Goal: Task Accomplishment & Management: Use online tool/utility

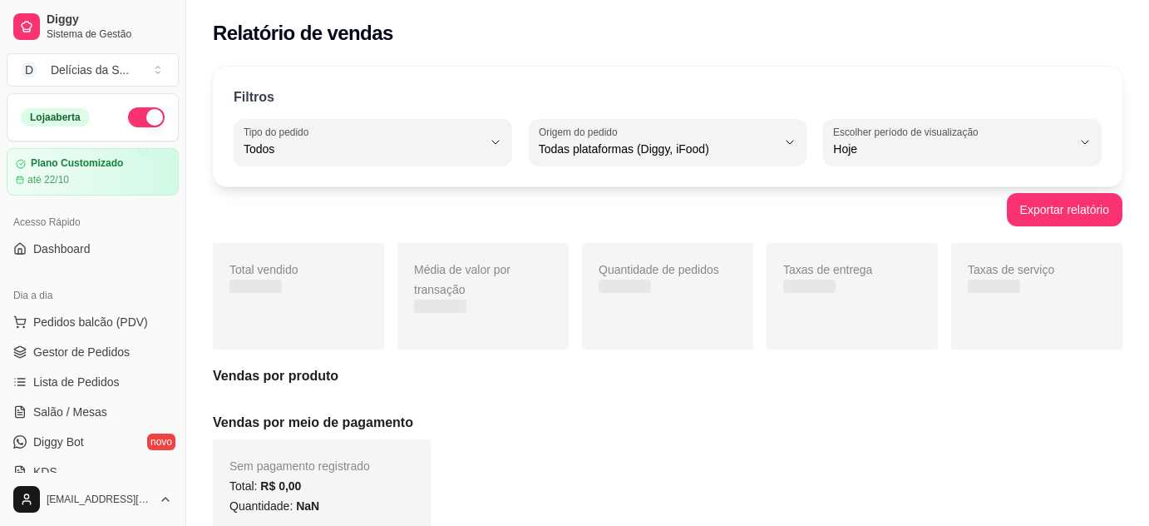
select select "ALL"
select select "0"
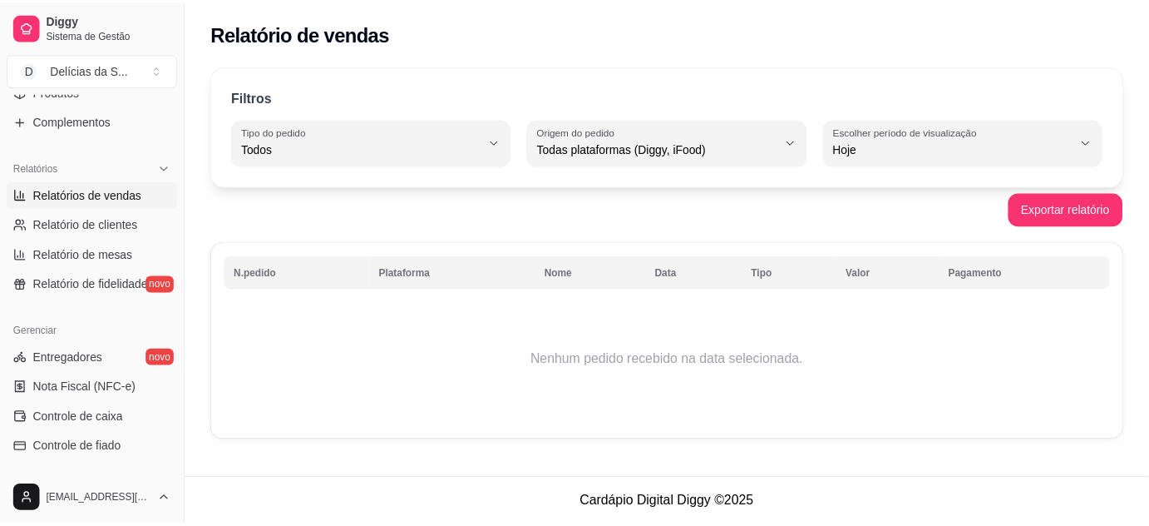
scroll to position [302, 0]
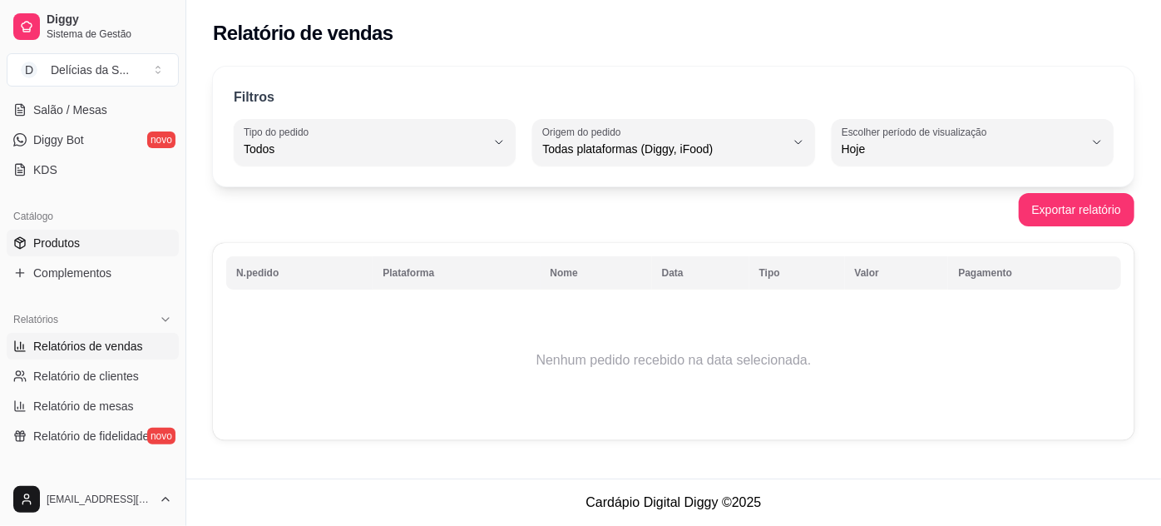
click at [72, 236] on span "Produtos" at bounding box center [56, 243] width 47 height 17
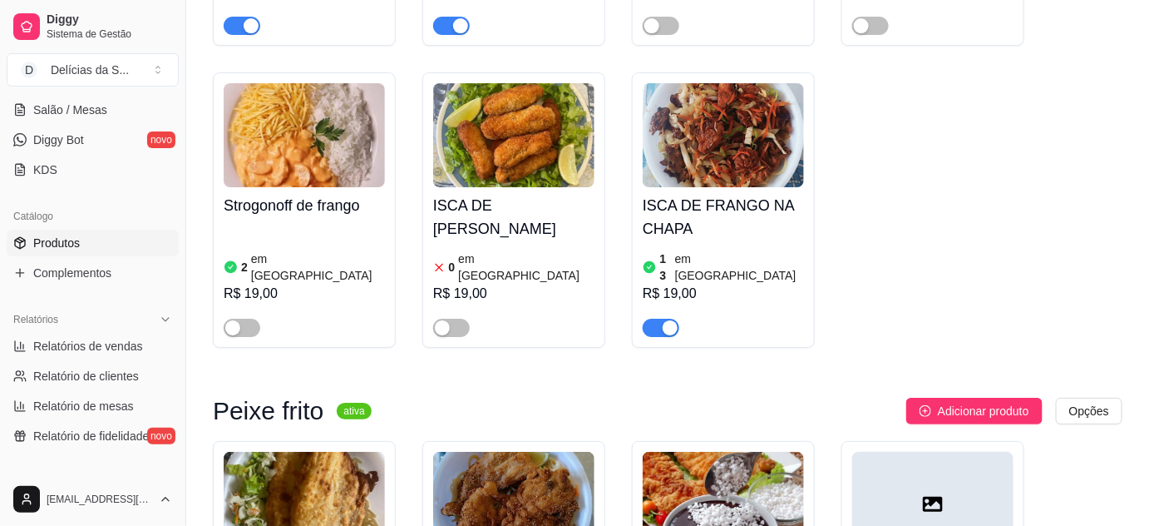
scroll to position [2117, 0]
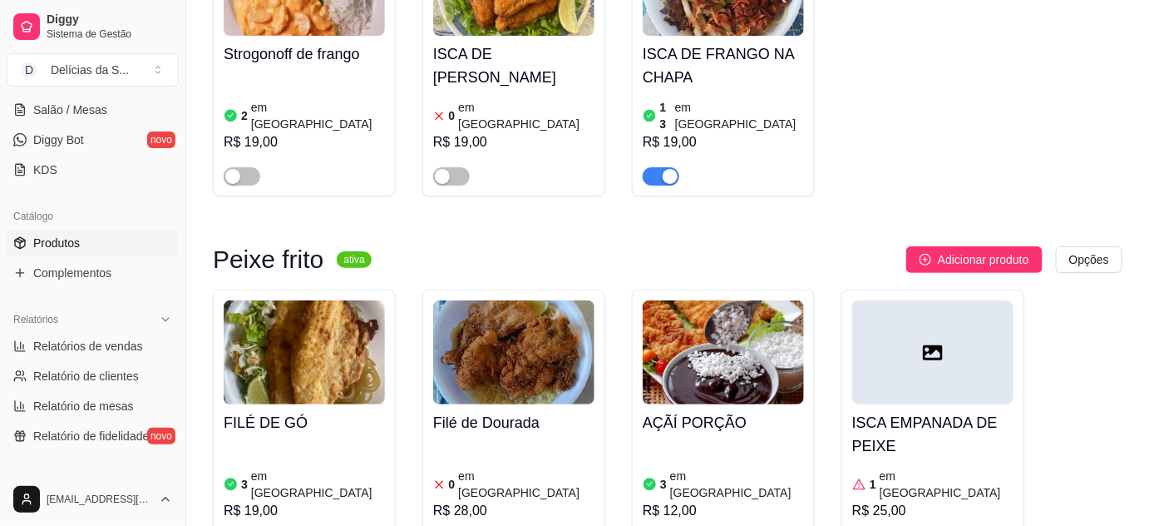
click at [497, 300] on img at bounding box center [513, 352] width 161 height 104
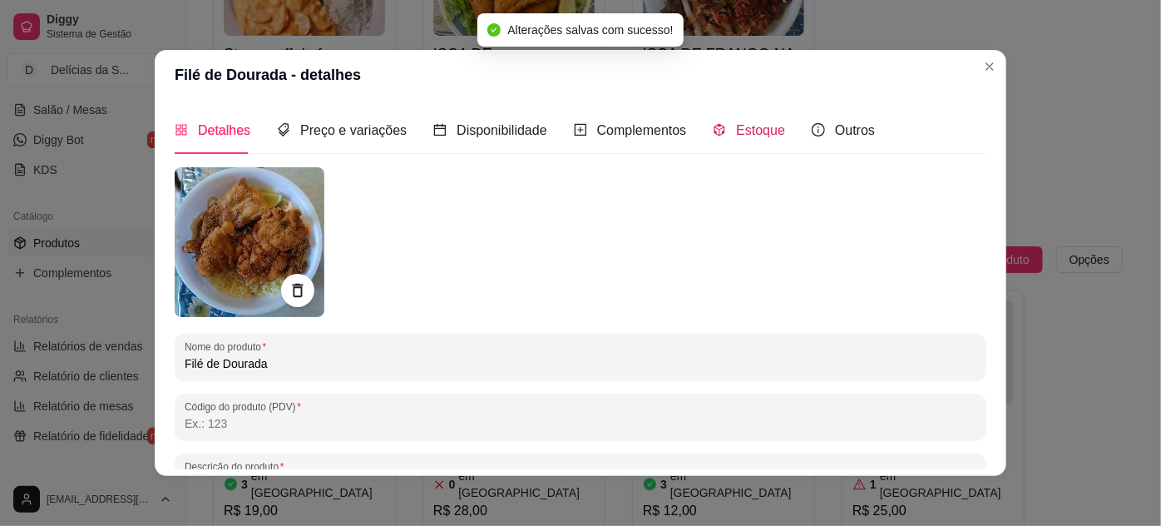
click at [736, 135] on span "Estoque" at bounding box center [760, 130] width 49 height 14
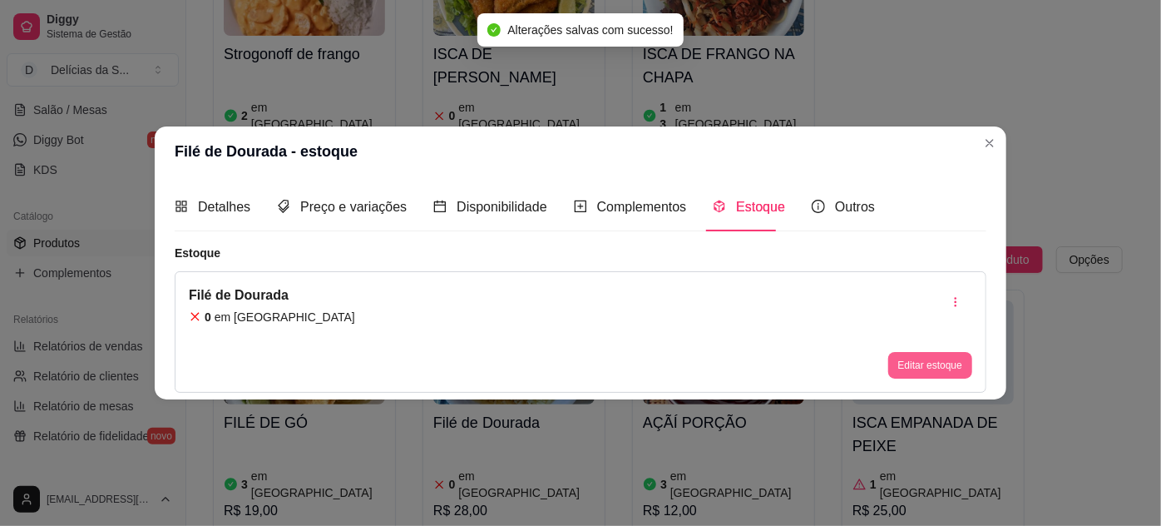
click at [915, 363] on button "Editar estoque" at bounding box center [930, 365] width 84 height 27
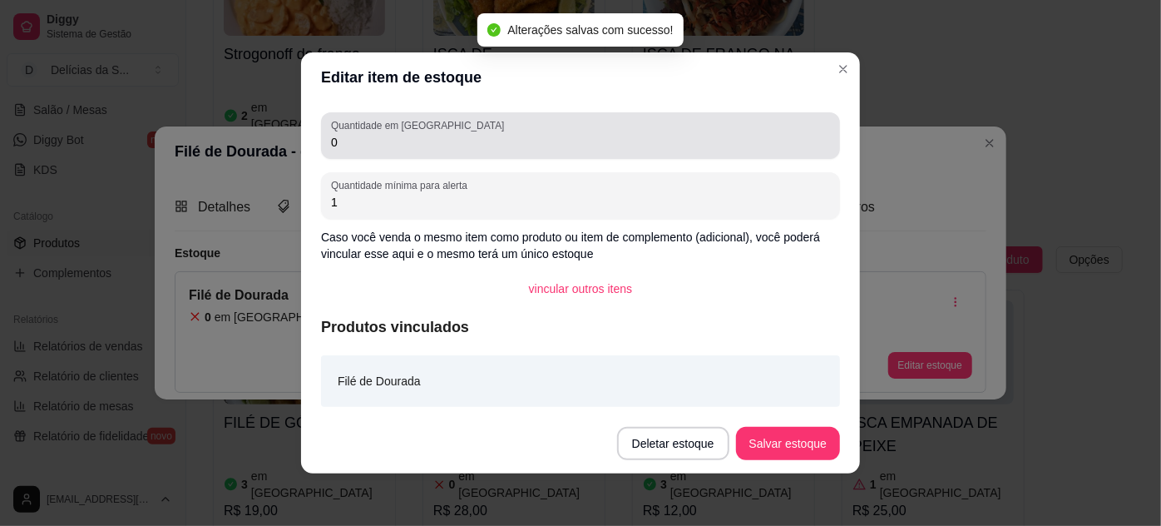
click at [648, 146] on input "0" at bounding box center [580, 142] width 499 height 17
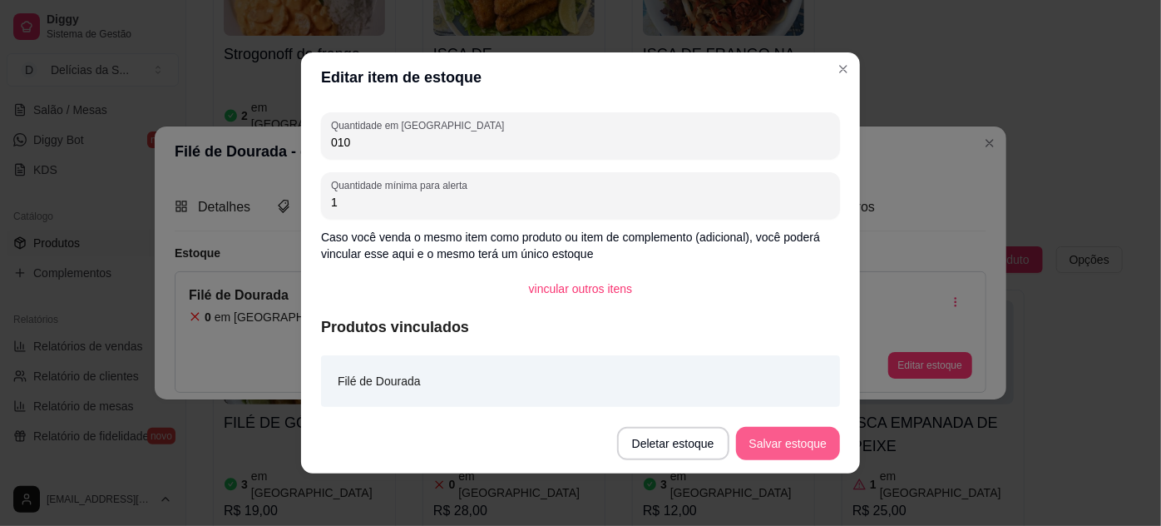
type input "010"
click at [796, 436] on button "Salvar estoque" at bounding box center [788, 443] width 104 height 33
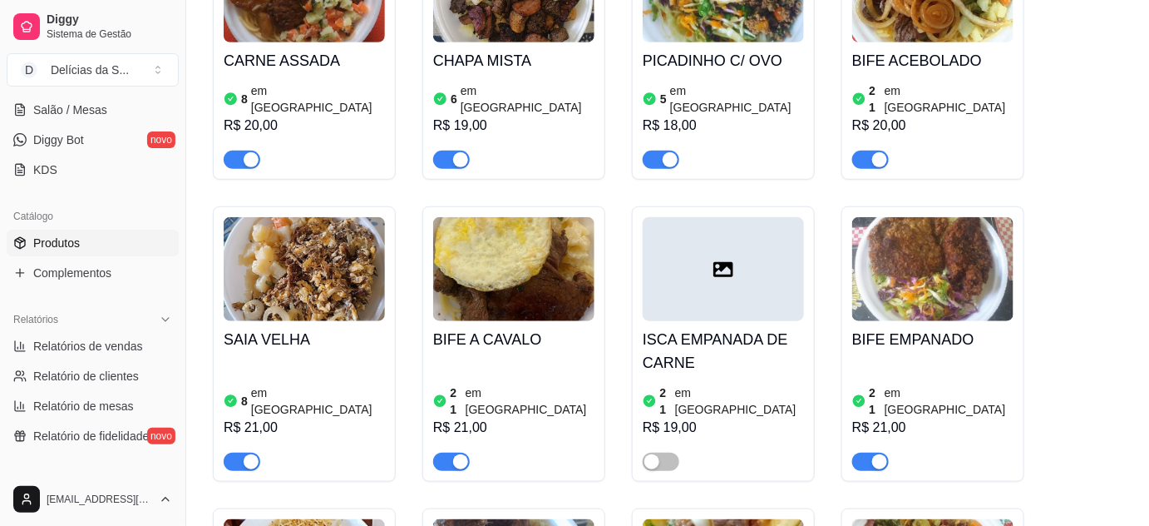
scroll to position [0, 0]
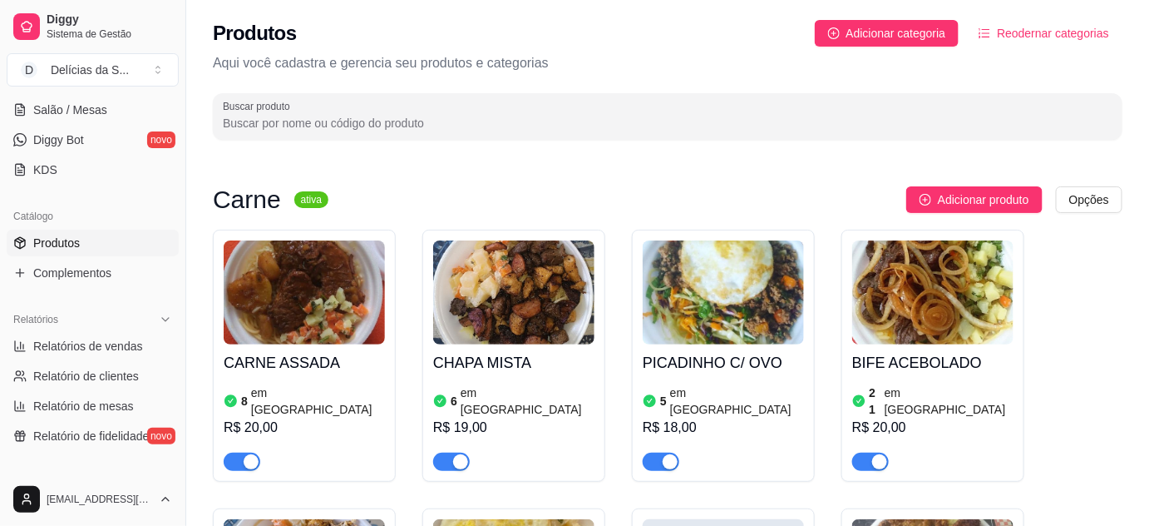
click at [308, 281] on img at bounding box center [304, 292] width 161 height 104
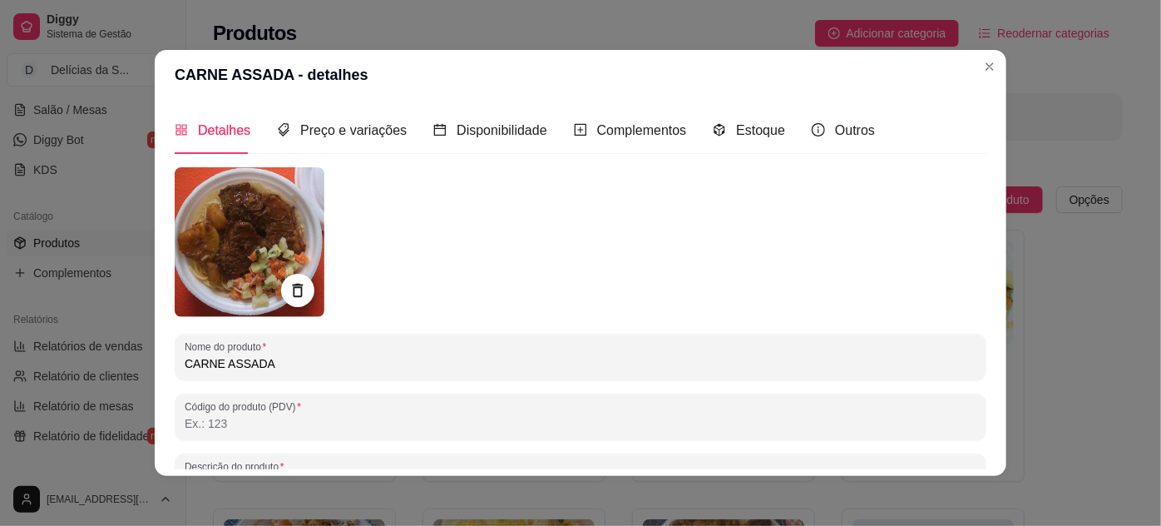
click at [699, 136] on div "Detalhes Preço e variações Disponibilidade Complementos Estoque Outros" at bounding box center [525, 129] width 700 height 47
click at [714, 135] on icon "code-sandbox" at bounding box center [719, 129] width 13 height 13
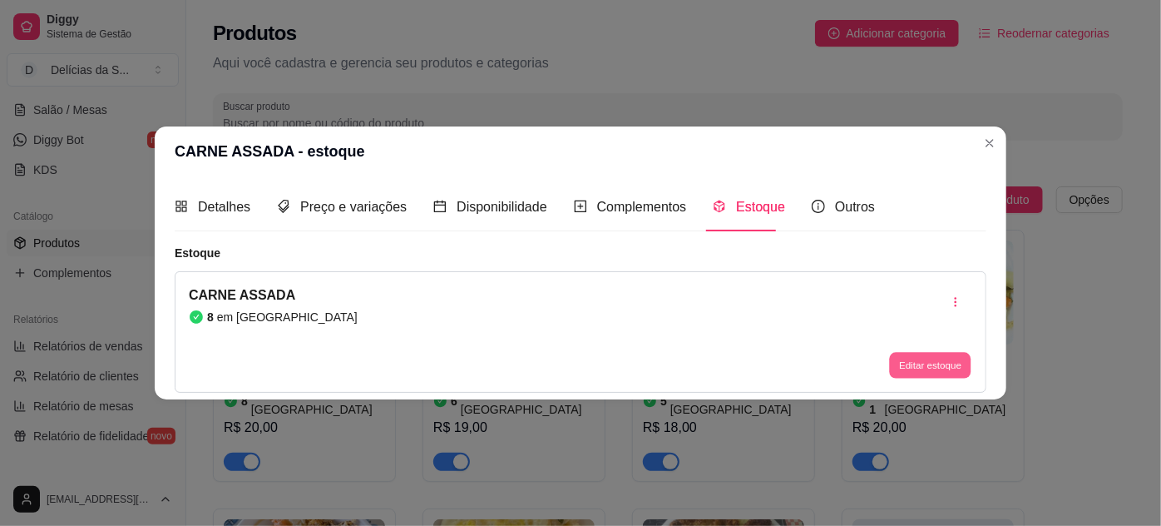
click at [936, 360] on button "Editar estoque" at bounding box center [930, 365] width 82 height 26
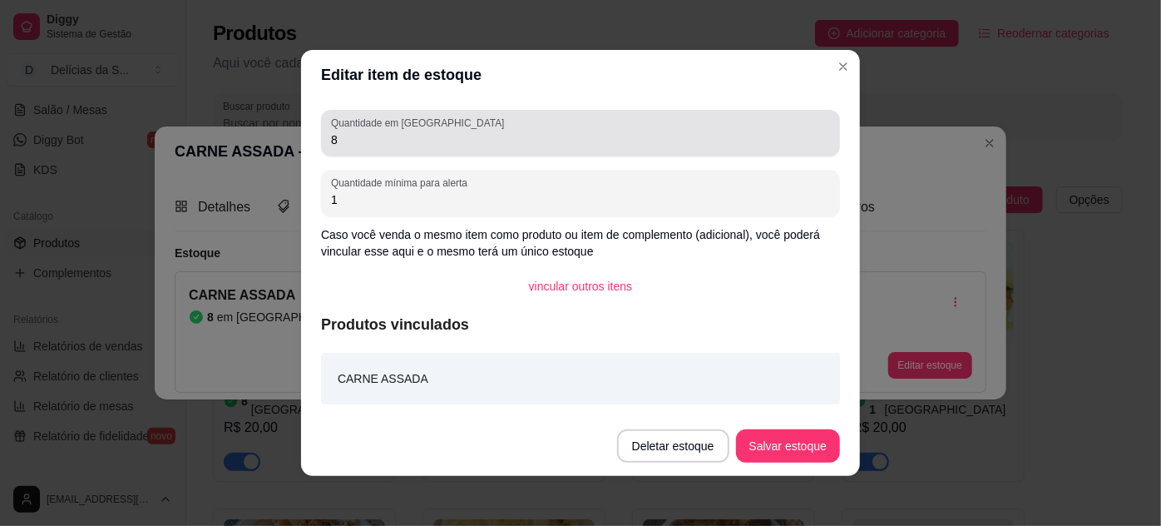
click at [771, 119] on div "8" at bounding box center [580, 132] width 499 height 33
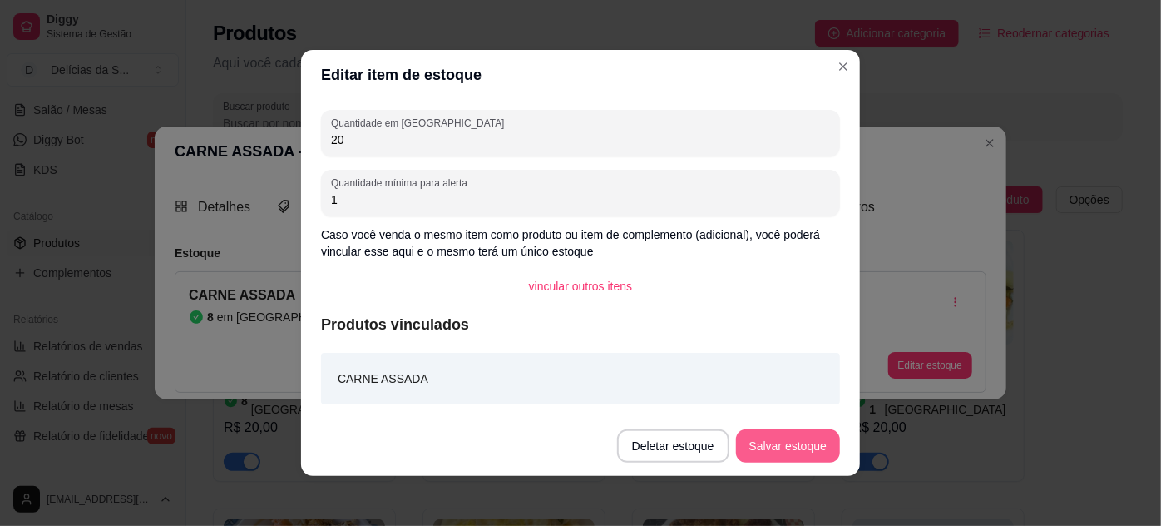
type input "20"
click at [808, 442] on button "Salvar estoque" at bounding box center [788, 445] width 104 height 33
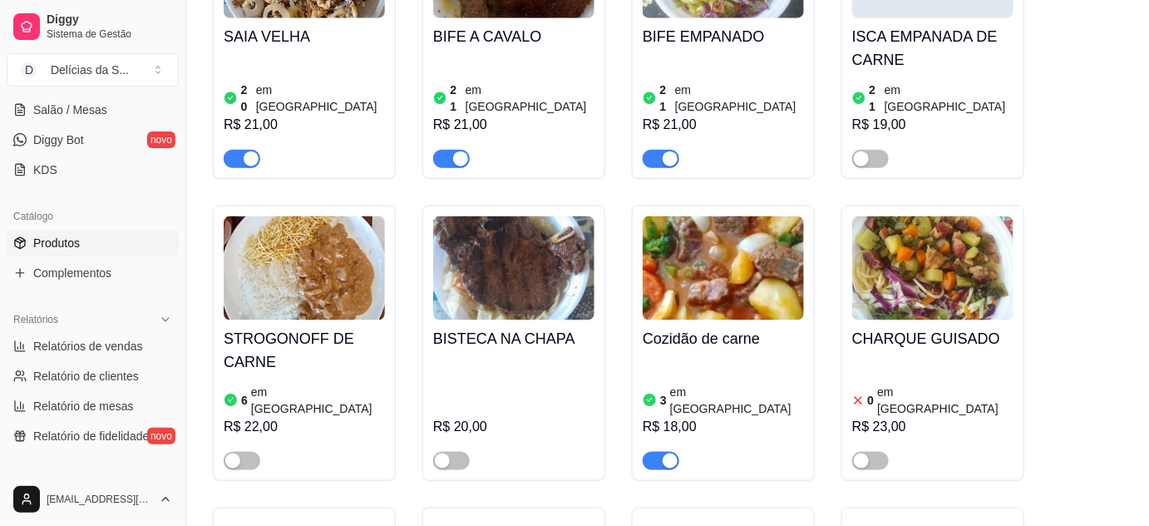
scroll to position [756, 0]
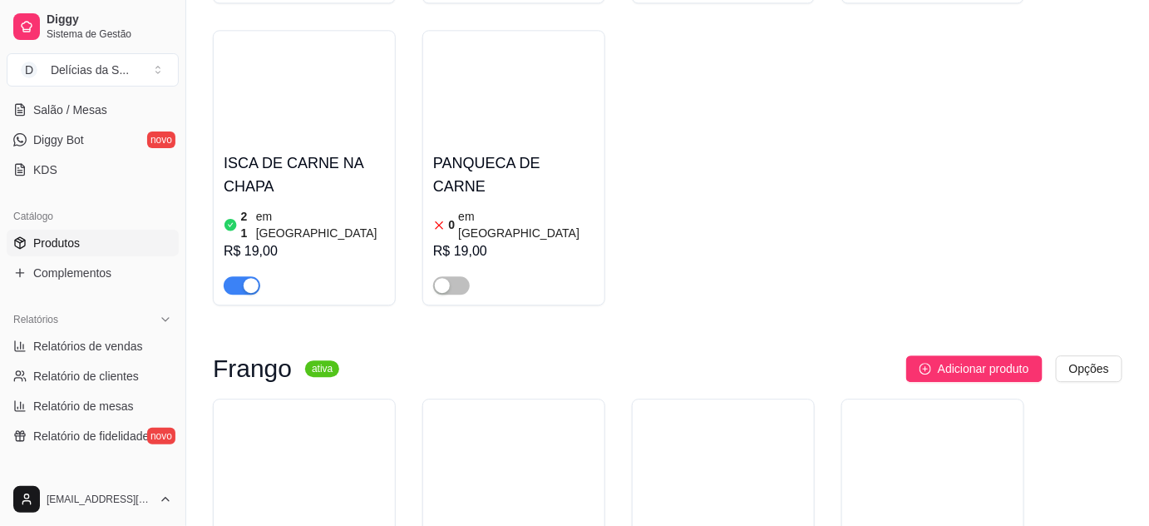
scroll to position [1512, 0]
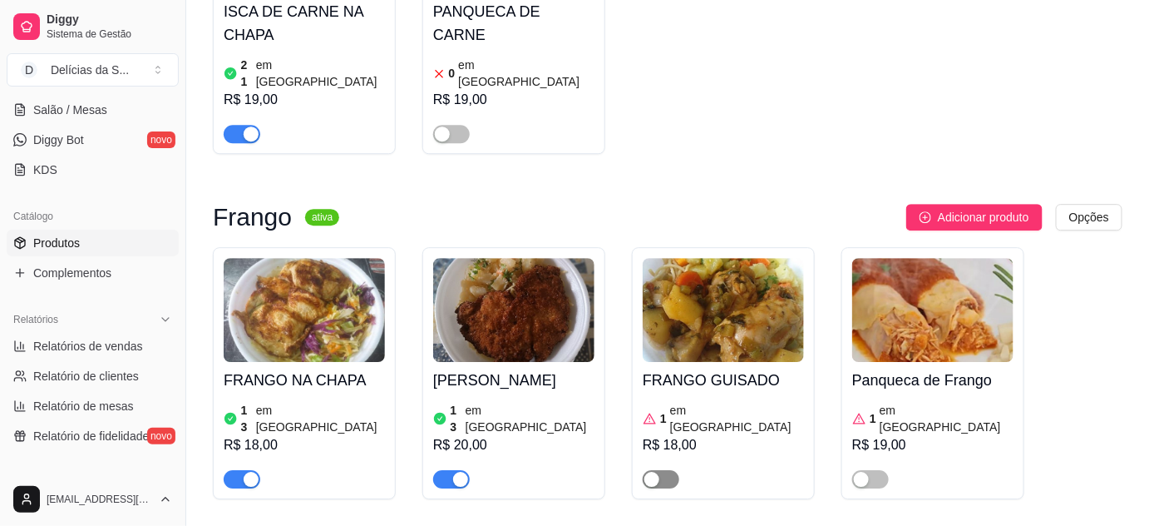
click at [656, 472] on div "button" at bounding box center [652, 479] width 15 height 15
click at [703, 368] on h4 "FRANGO GUISADO" at bounding box center [723, 379] width 161 height 23
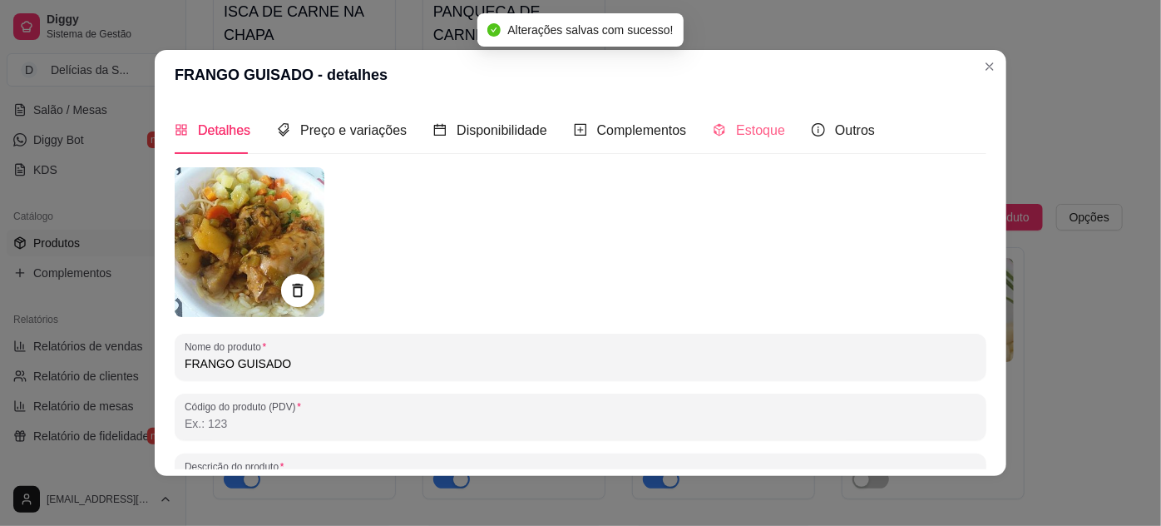
click at [725, 141] on div "Estoque" at bounding box center [749, 129] width 72 height 47
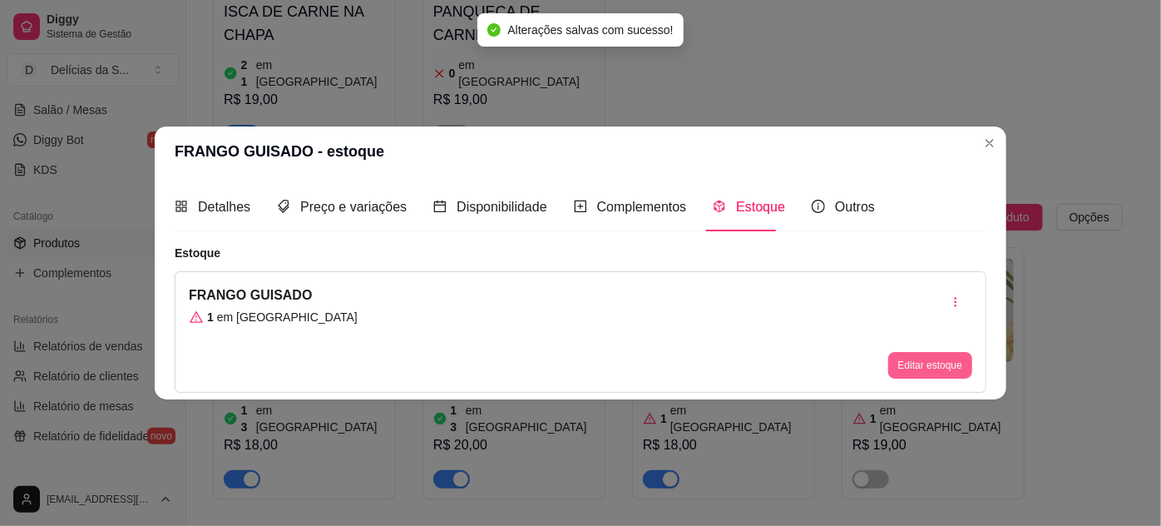
click at [947, 365] on button "Editar estoque" at bounding box center [930, 365] width 84 height 27
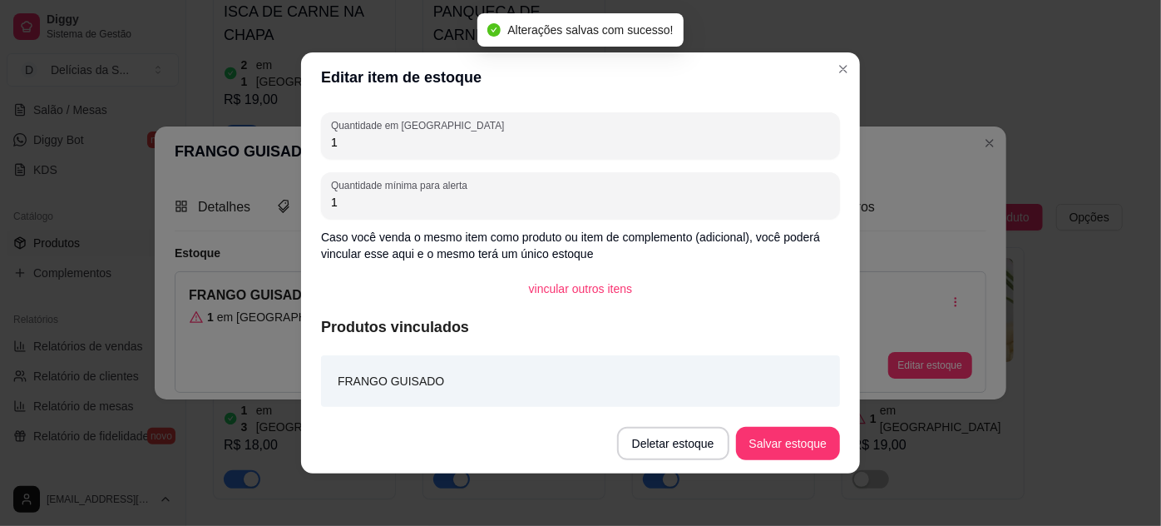
click at [660, 143] on input "1" at bounding box center [580, 142] width 499 height 17
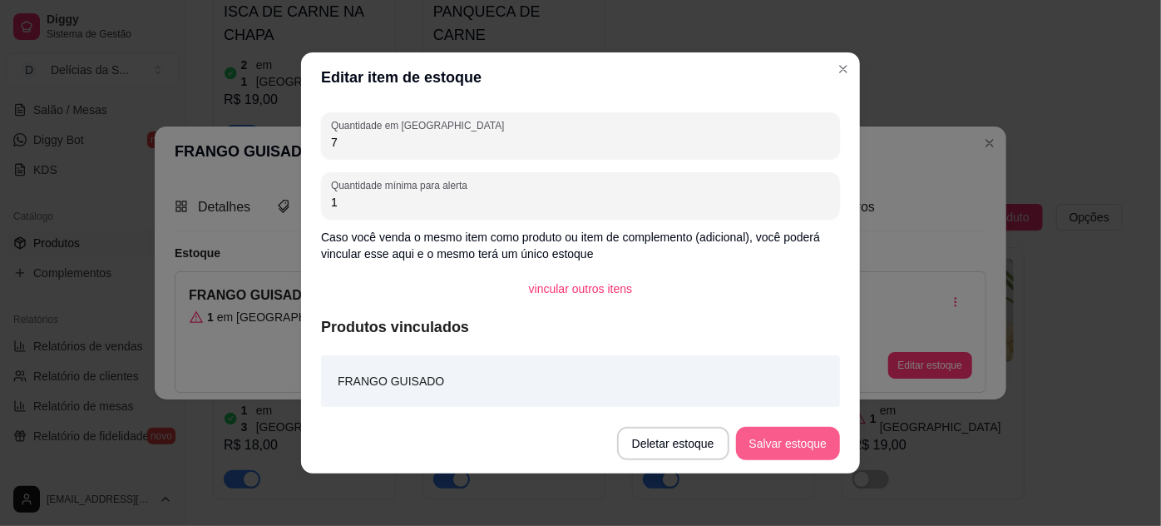
type input "7"
click at [776, 437] on button "Salvar estoque" at bounding box center [787, 444] width 101 height 32
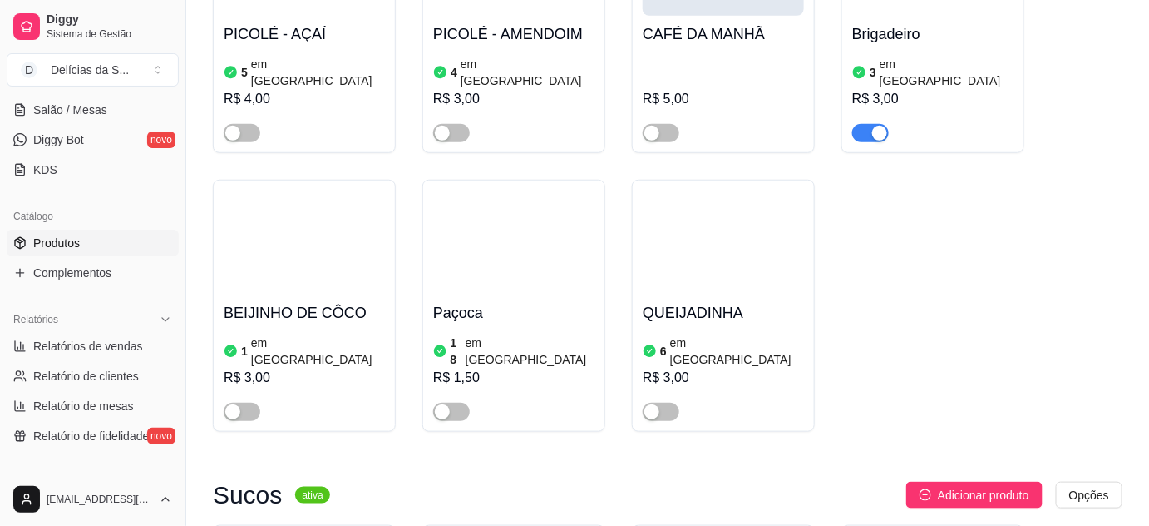
scroll to position [4688, 0]
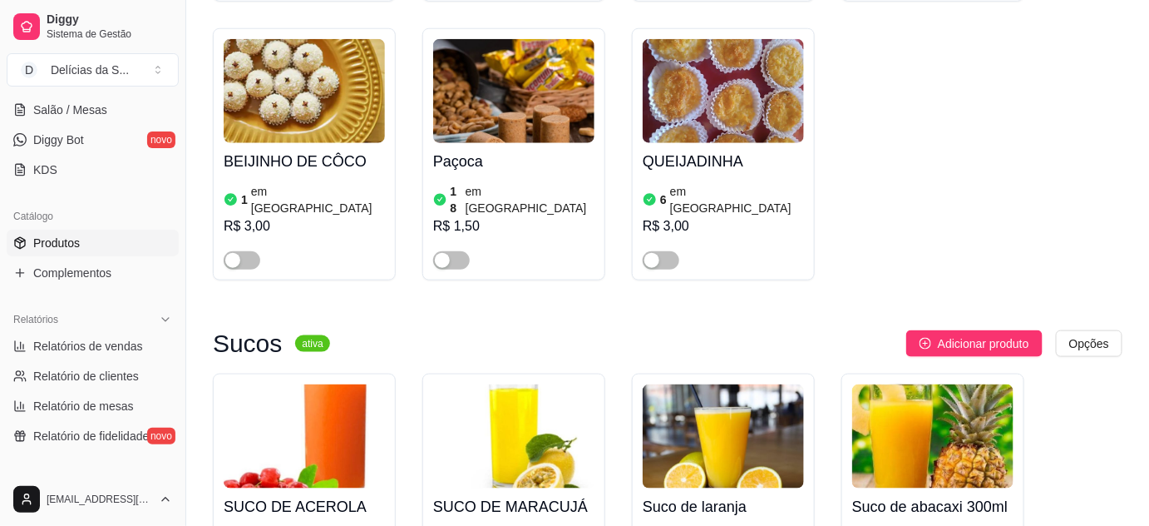
click at [269, 384] on img at bounding box center [304, 436] width 161 height 104
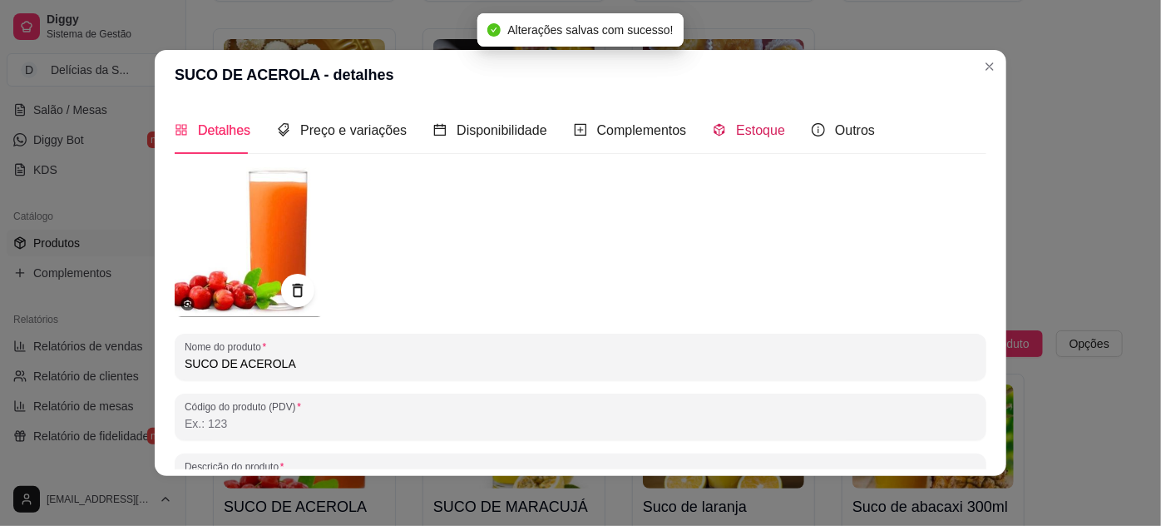
click at [719, 130] on div "Estoque" at bounding box center [749, 130] width 72 height 21
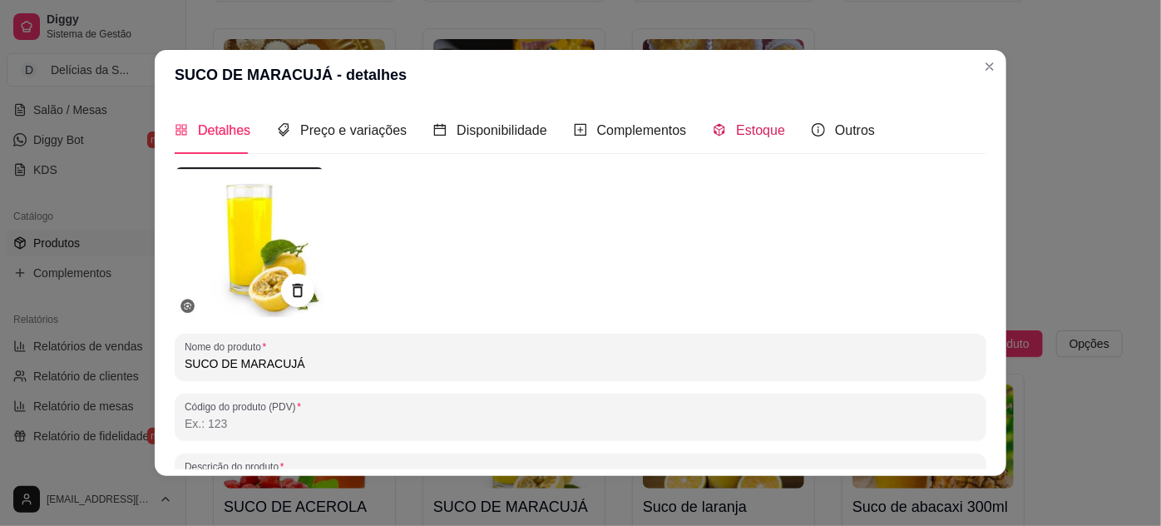
click at [748, 130] on span "Estoque" at bounding box center [760, 130] width 49 height 14
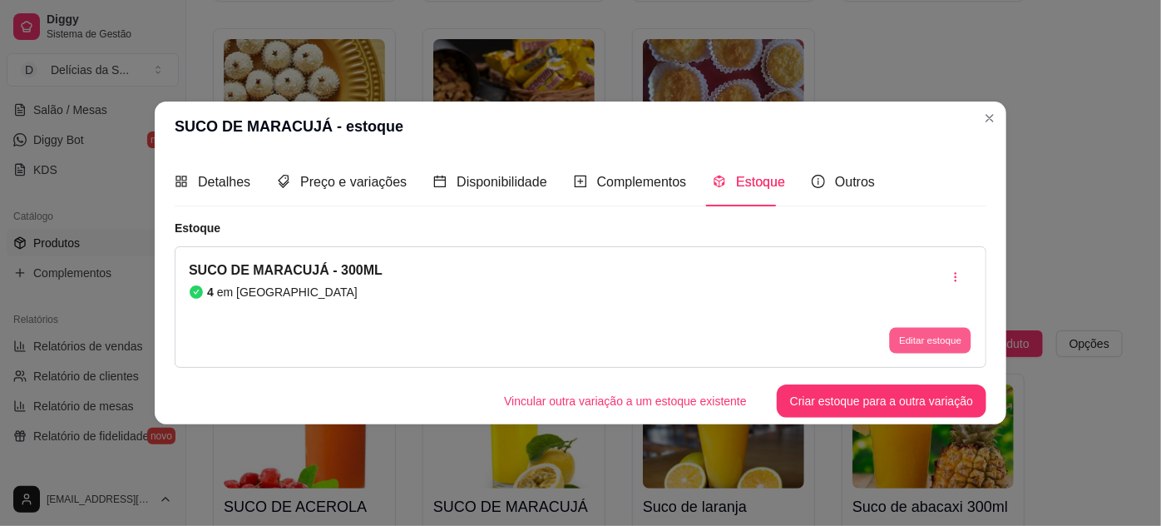
click at [898, 337] on button "Editar estoque" at bounding box center [930, 340] width 82 height 26
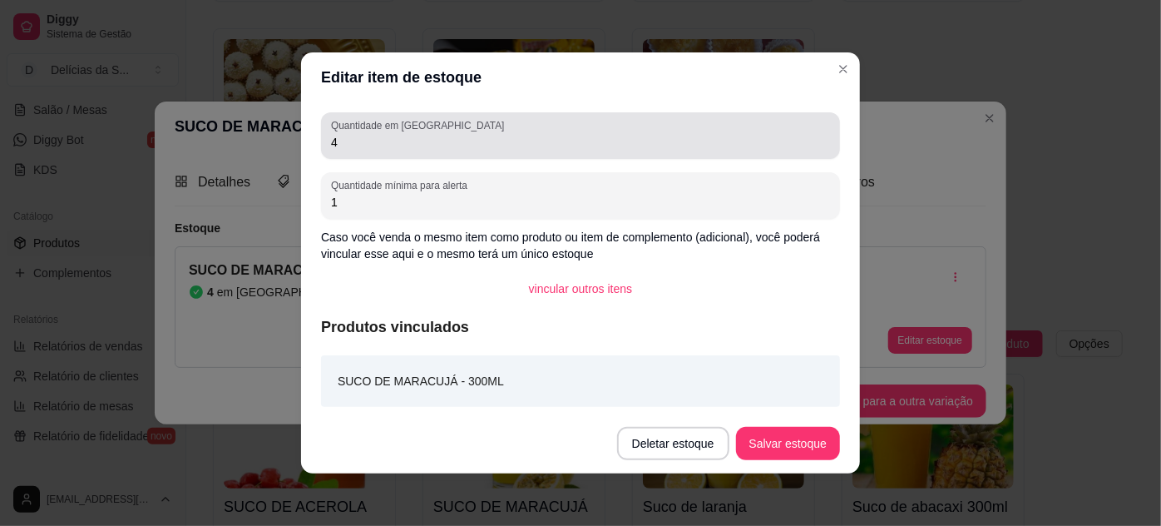
click at [754, 151] on div "4" at bounding box center [580, 135] width 499 height 33
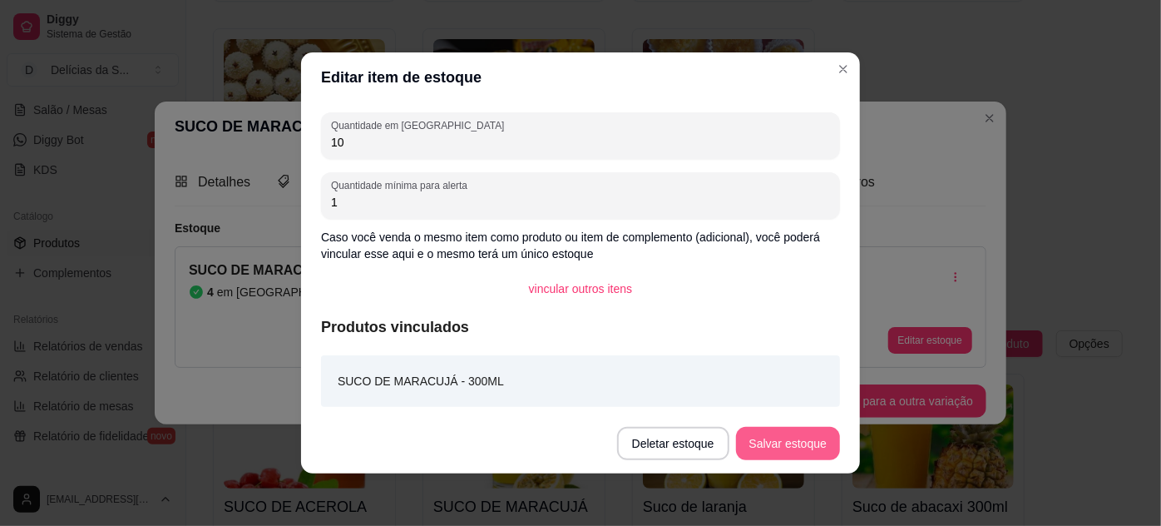
type input "10"
click at [808, 439] on button "Salvar estoque" at bounding box center [788, 443] width 104 height 33
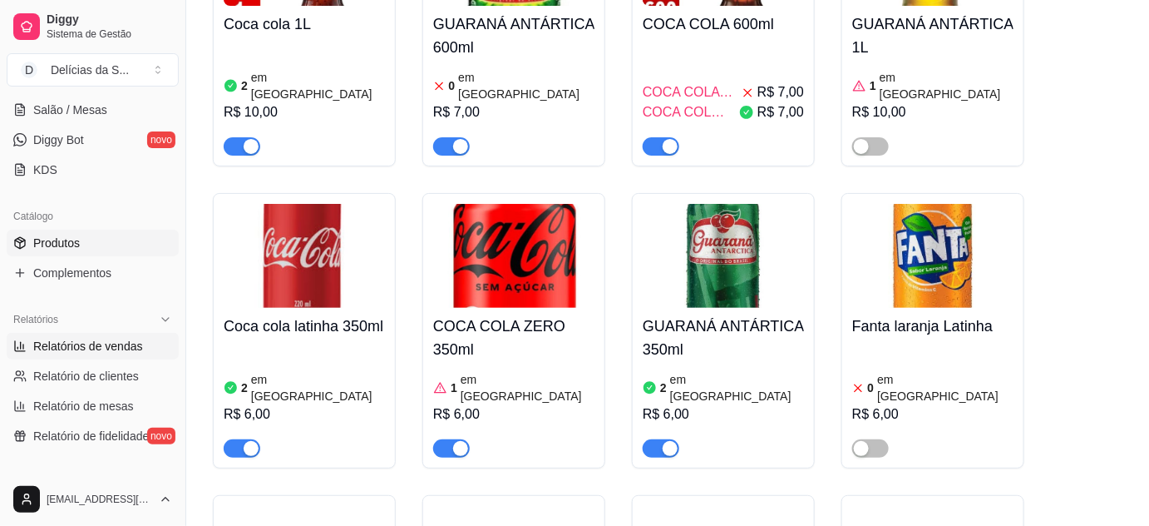
scroll to position [0, 0]
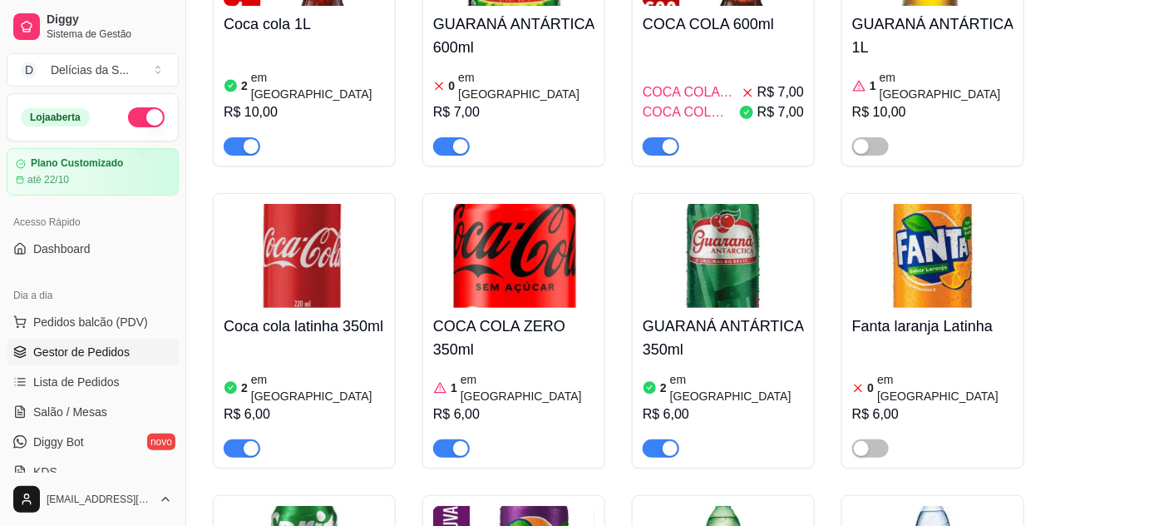
click at [111, 349] on span "Gestor de Pedidos" at bounding box center [81, 352] width 96 height 17
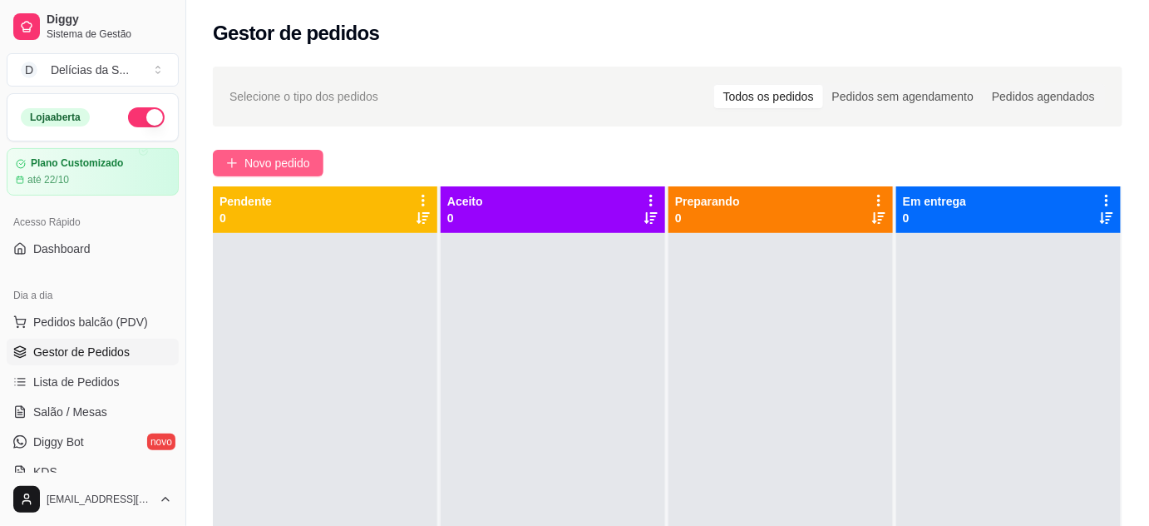
click at [284, 168] on span "Novo pedido" at bounding box center [278, 163] width 66 height 18
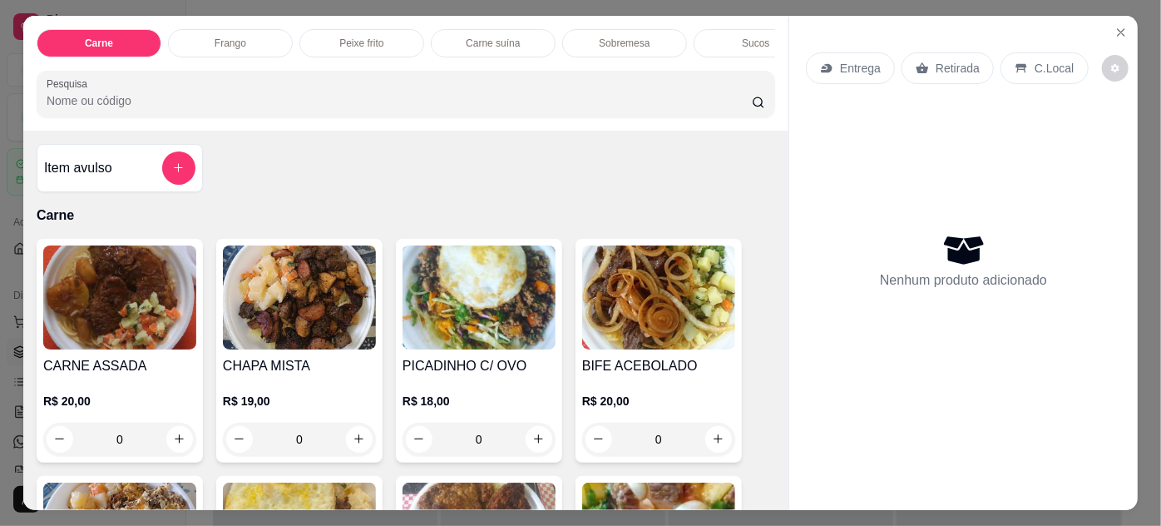
click at [80, 296] on img at bounding box center [119, 297] width 153 height 104
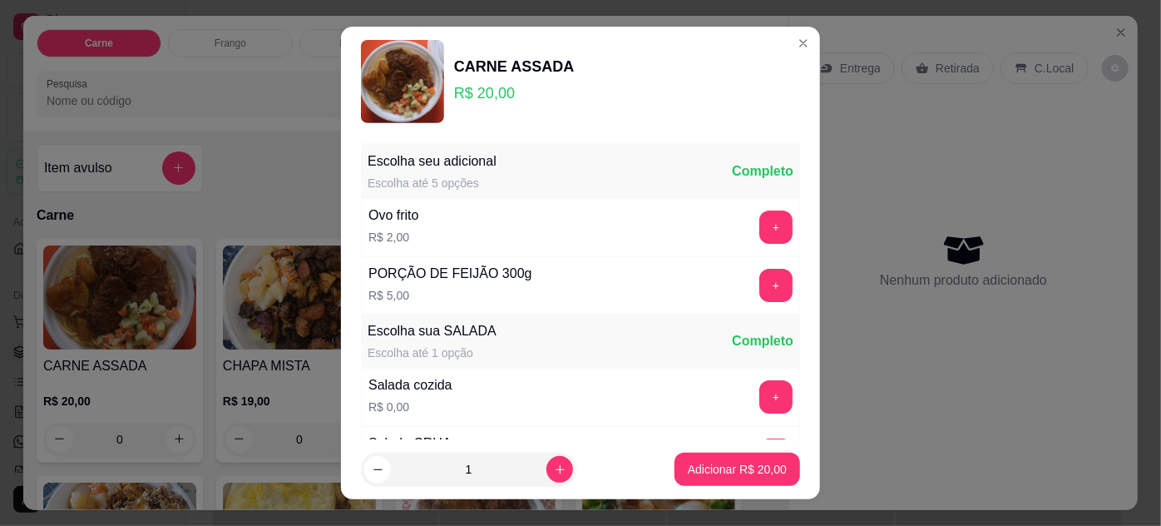
scroll to position [166, 0]
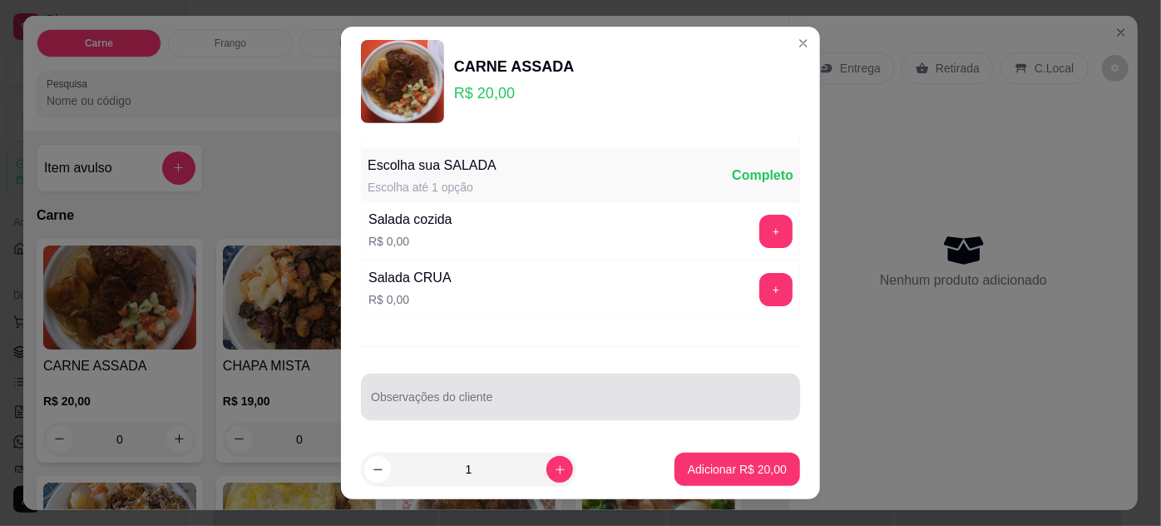
click at [523, 389] on div at bounding box center [580, 396] width 419 height 33
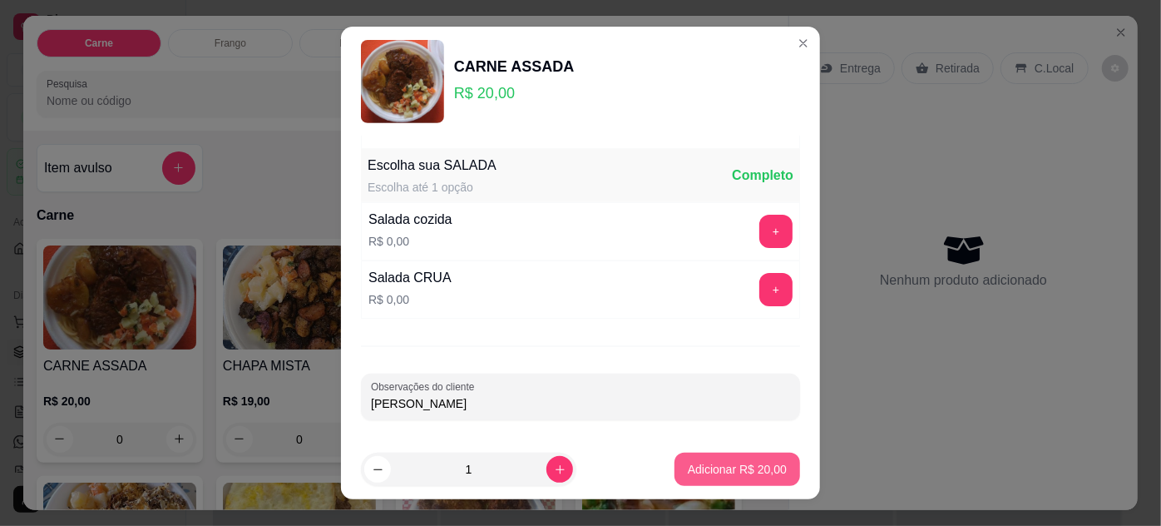
type input "[PERSON_NAME]"
click at [719, 467] on p "Adicionar R$ 20,00" at bounding box center [737, 469] width 99 height 17
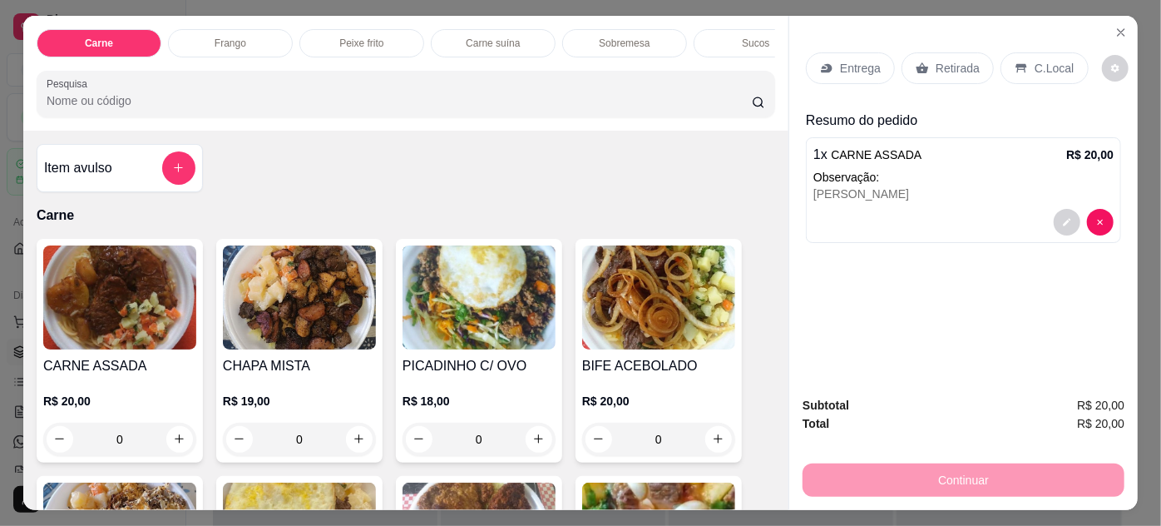
click at [838, 71] on div "Entrega" at bounding box center [850, 68] width 89 height 32
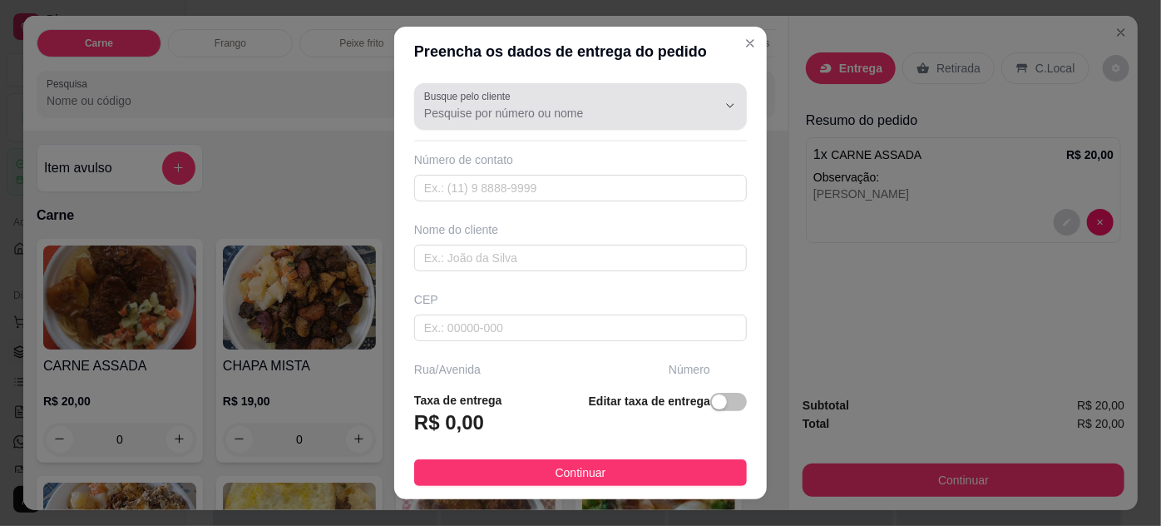
click at [564, 118] on input "Busque pelo cliente" at bounding box center [557, 113] width 266 height 17
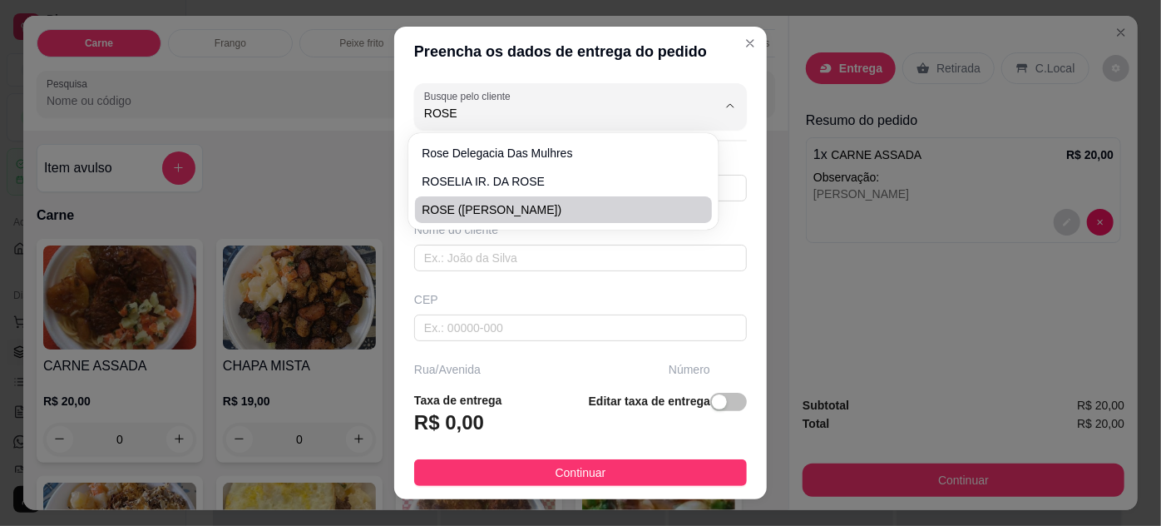
click at [521, 213] on span "ROSE ([PERSON_NAME])" at bounding box center [555, 209] width 266 height 17
type input "ROSE ([PERSON_NAME])"
type input "91988612289"
type input "ROSE ([PERSON_NAME])"
type input "66113055"
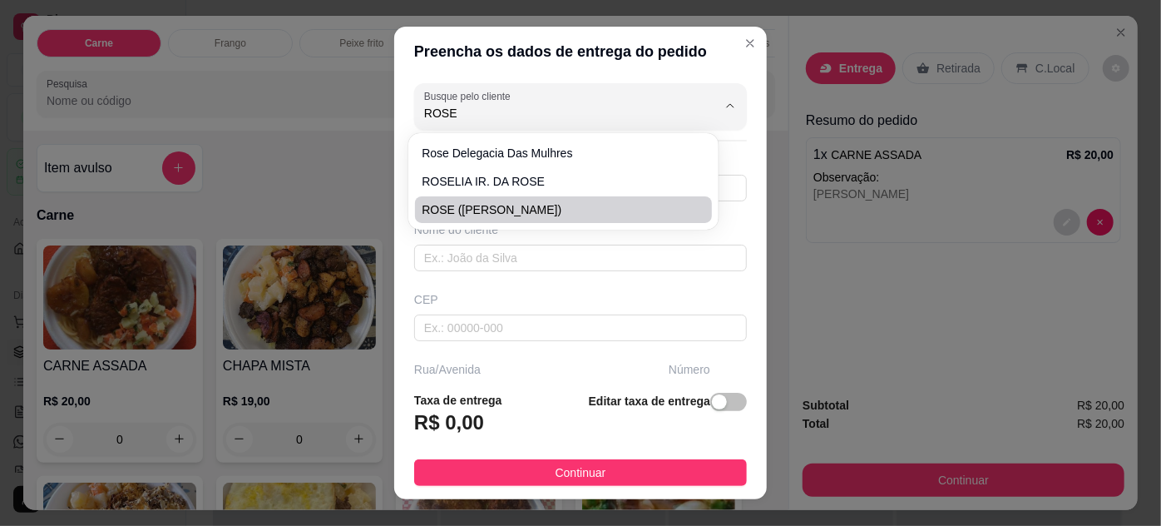
type input "TRAVESSA [PERSON_NAME]"
type input "66"
type input "ENTRE: [PERSON_NAME] E PROFESSOR [PERSON_NAME]"
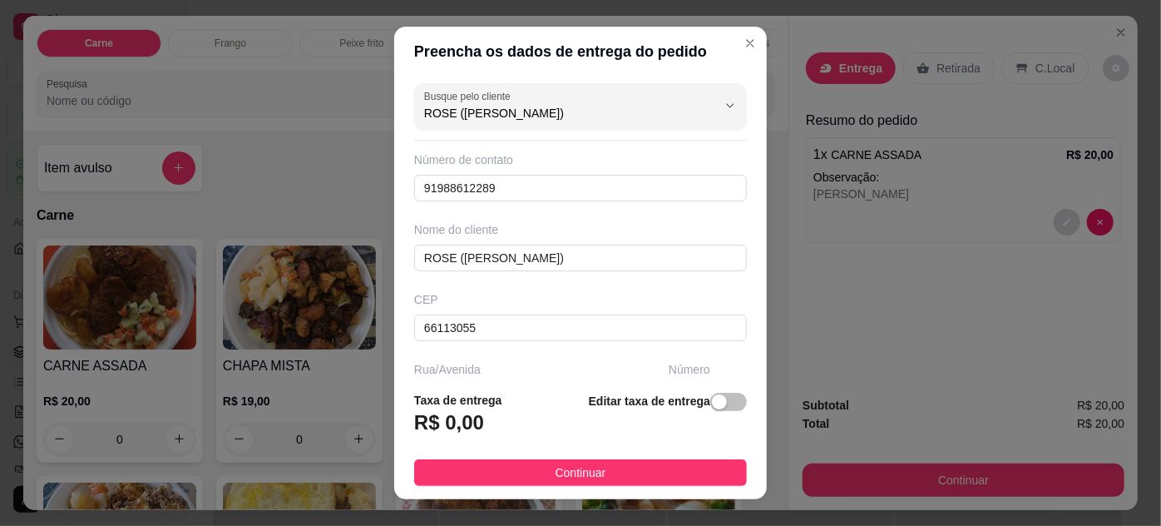
type input "ROSE ([PERSON_NAME])"
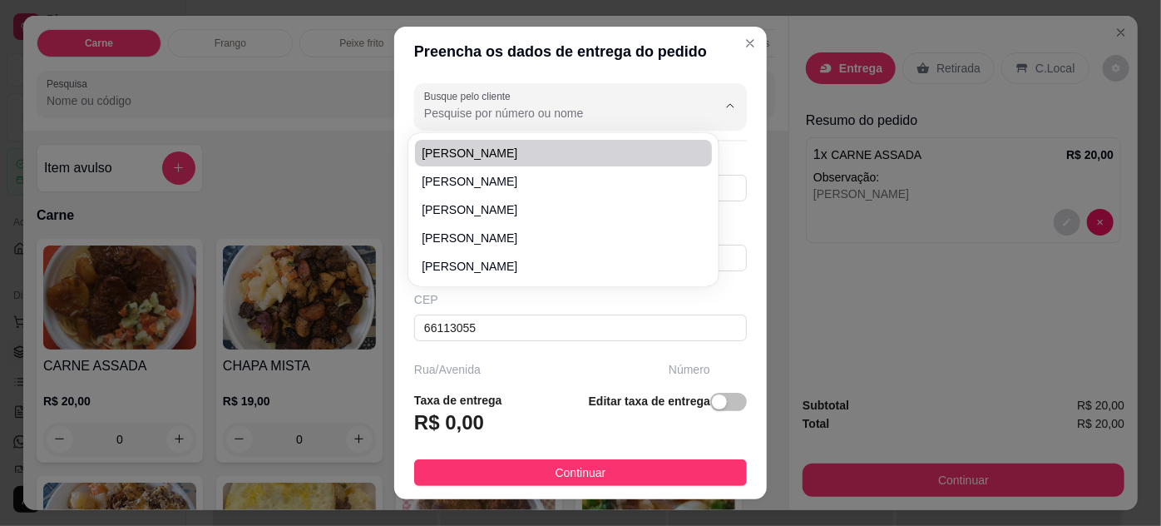
click at [542, 105] on input "Busque pelo cliente" at bounding box center [557, 113] width 266 height 17
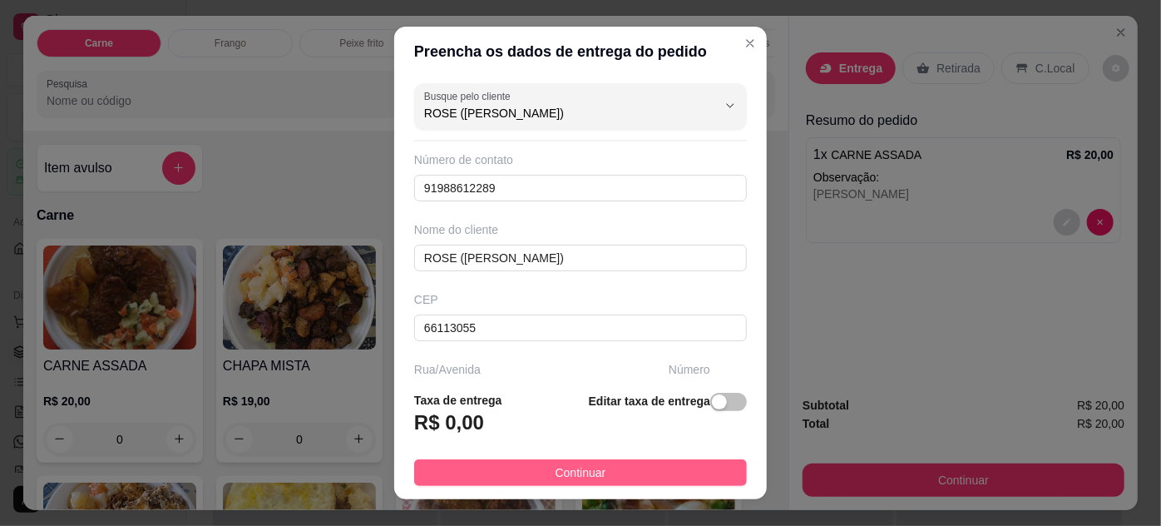
type input "ROSE ([PERSON_NAME])"
click at [655, 468] on button "Continuar" at bounding box center [580, 472] width 333 height 27
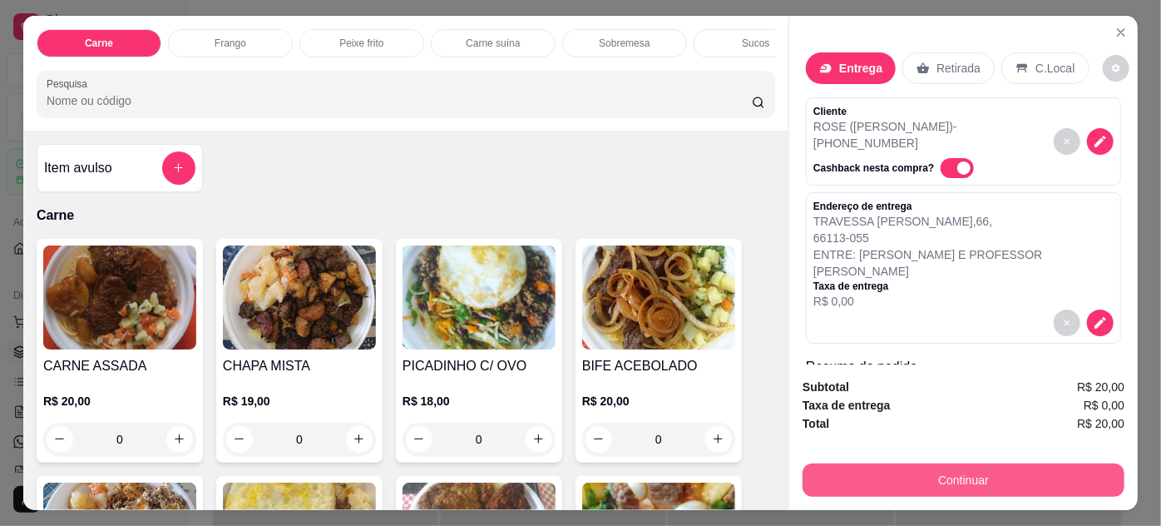
click at [838, 469] on button "Continuar" at bounding box center [964, 479] width 322 height 33
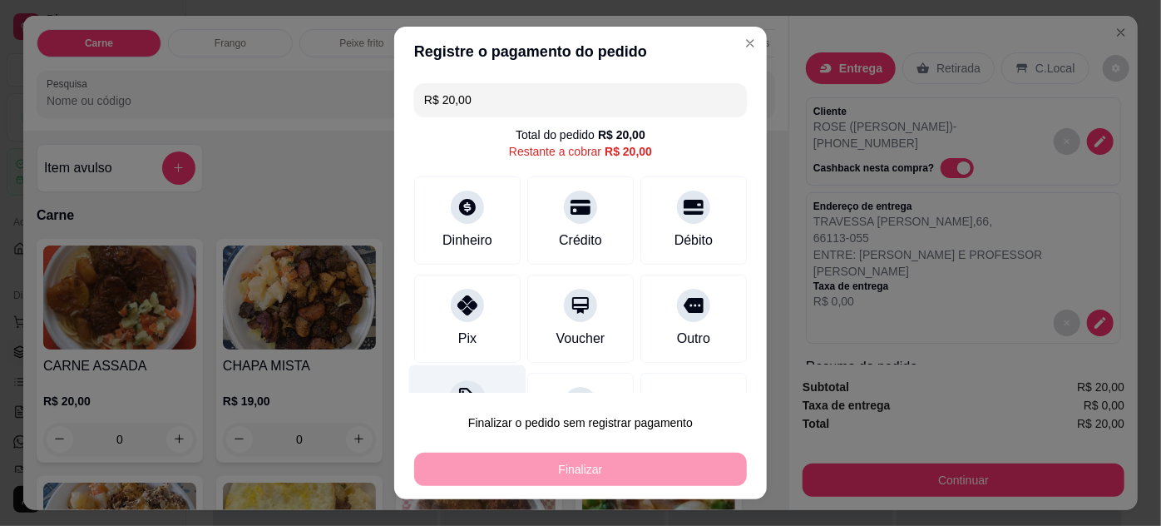
scroll to position [72, 0]
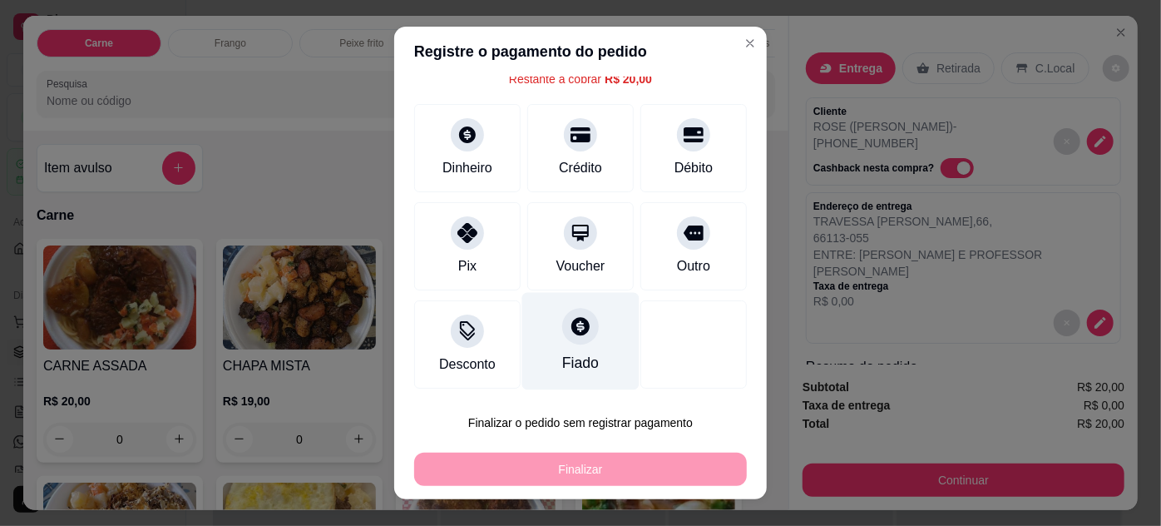
click at [566, 343] on div "Fiado" at bounding box center [580, 340] width 117 height 97
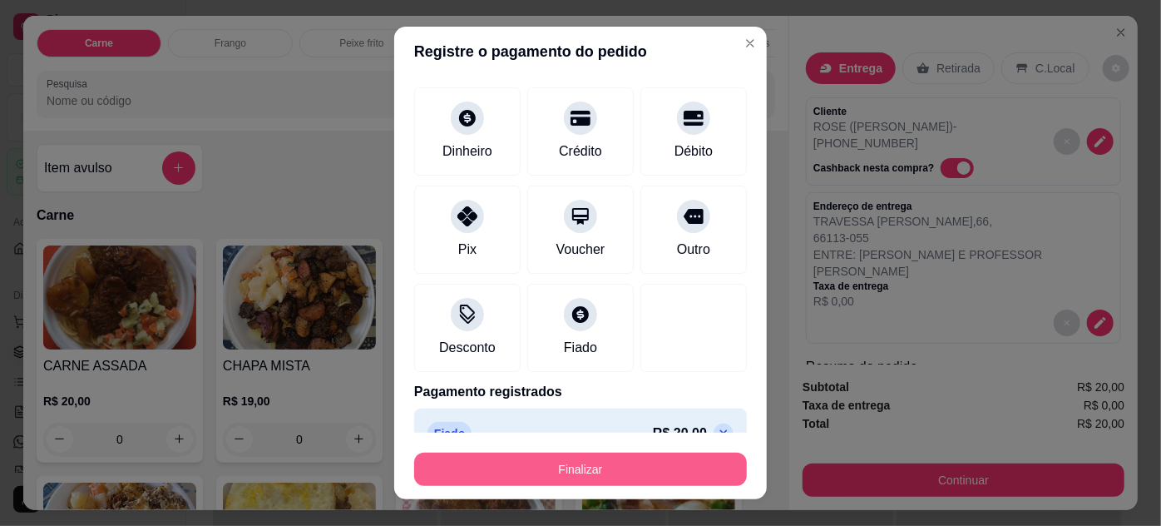
click at [605, 459] on button "Finalizar" at bounding box center [580, 468] width 333 height 33
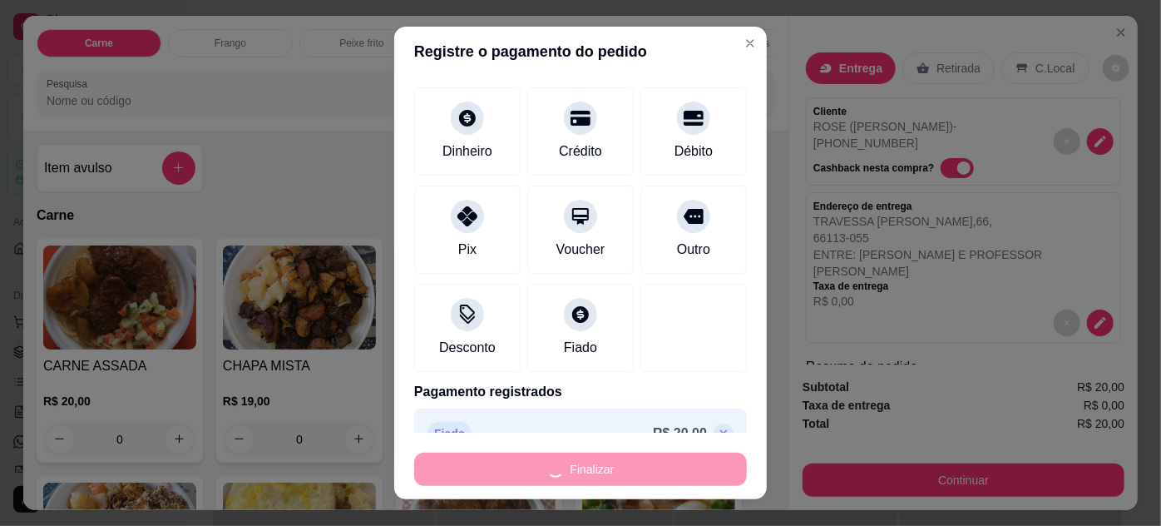
type input "-R$ 20,00"
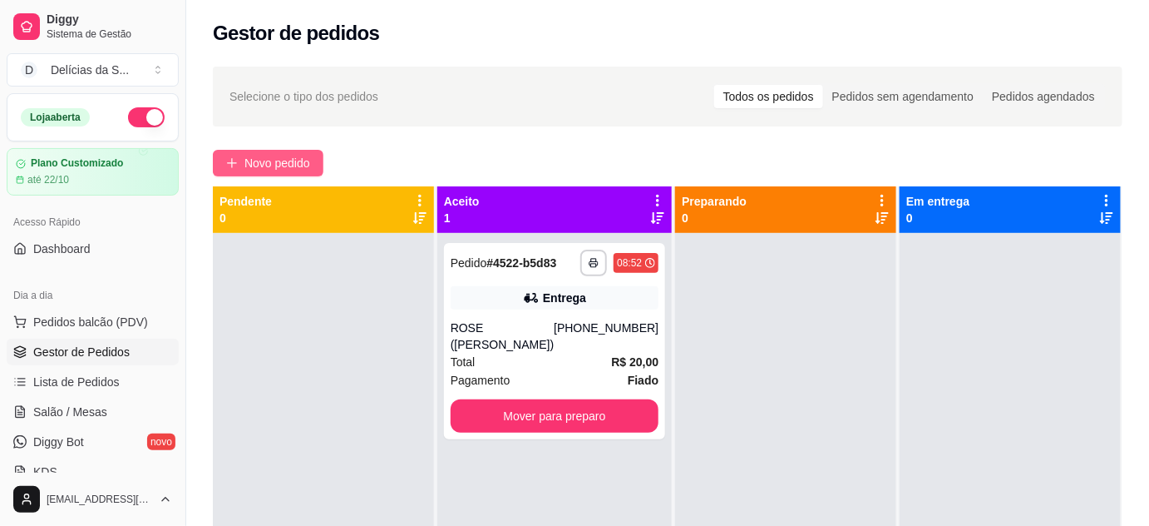
click at [242, 161] on button "Novo pedido" at bounding box center [268, 163] width 111 height 27
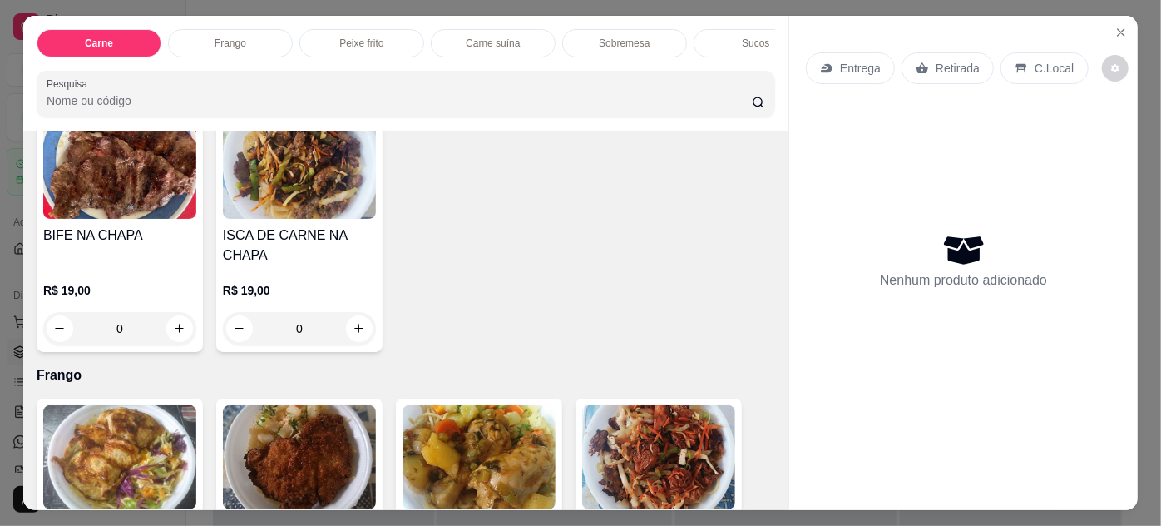
scroll to position [756, 0]
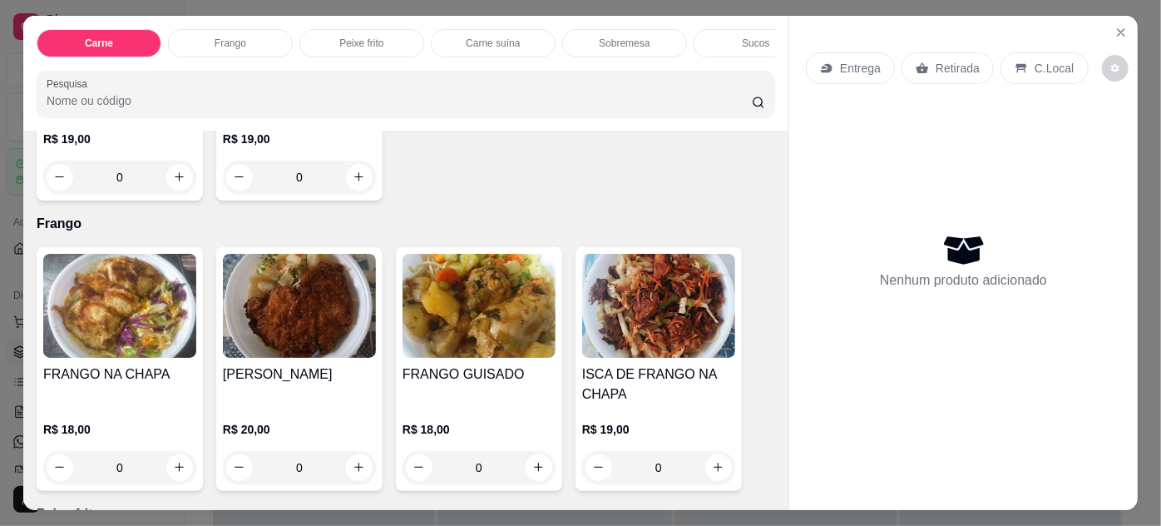
click at [463, 303] on img at bounding box center [479, 306] width 153 height 104
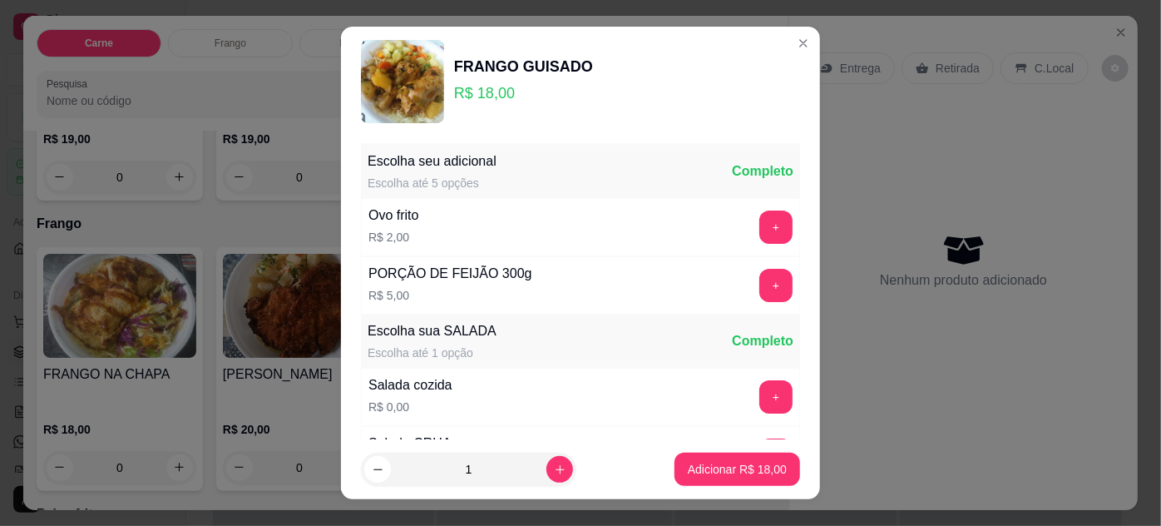
scroll to position [166, 0]
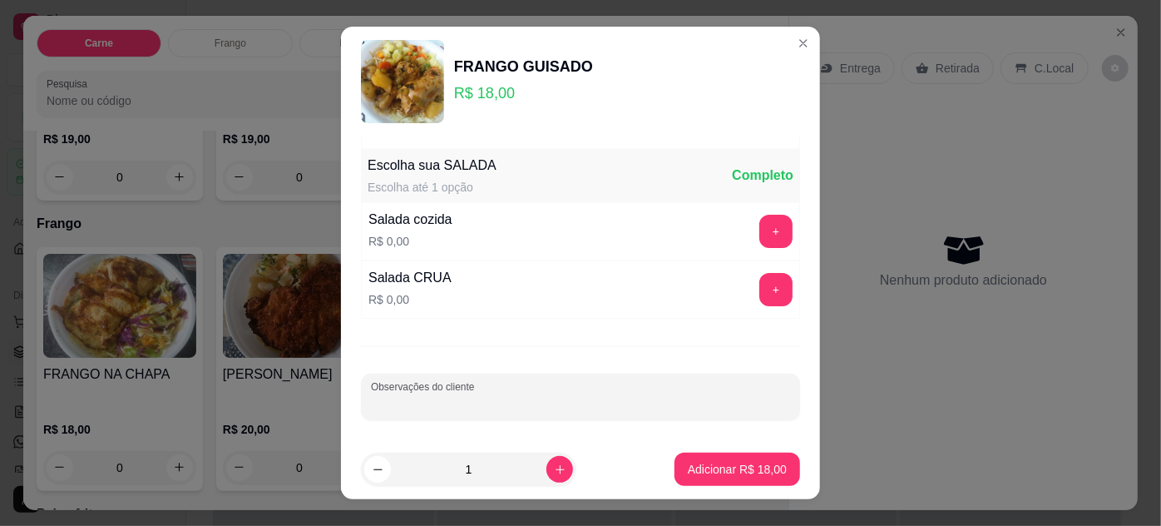
click at [539, 406] on input "Observações do cliente" at bounding box center [580, 403] width 419 height 17
type input "SOMENTE COM ARROZ"
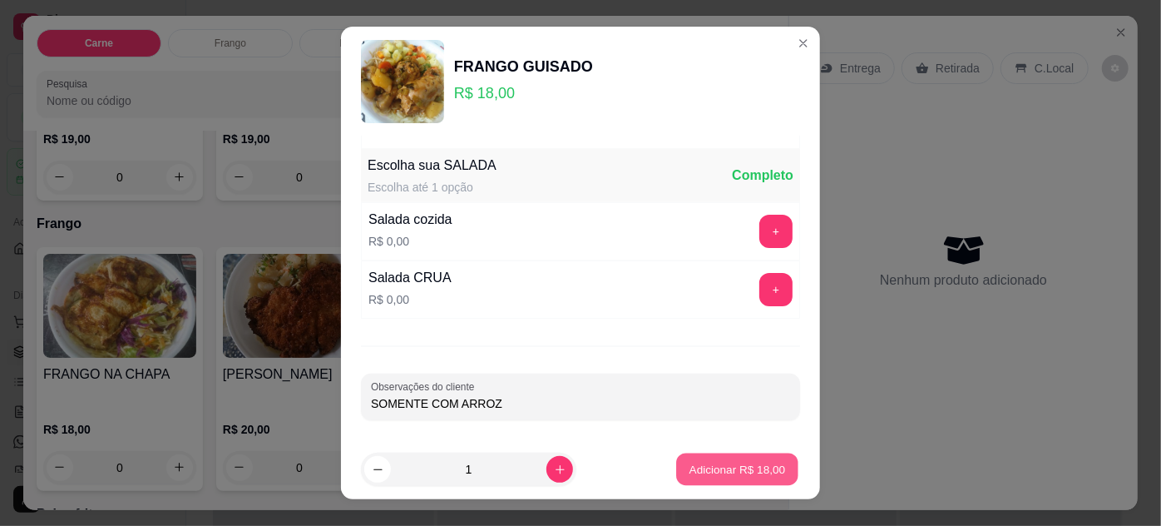
click at [709, 470] on p "Adicionar R$ 18,00" at bounding box center [737, 470] width 96 height 16
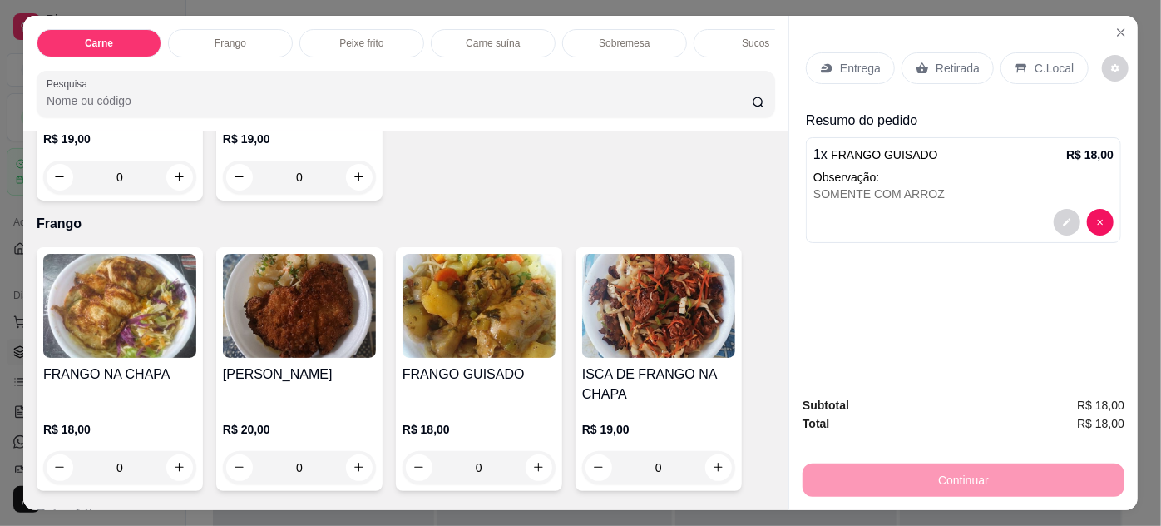
click at [820, 63] on icon at bounding box center [826, 68] width 13 height 13
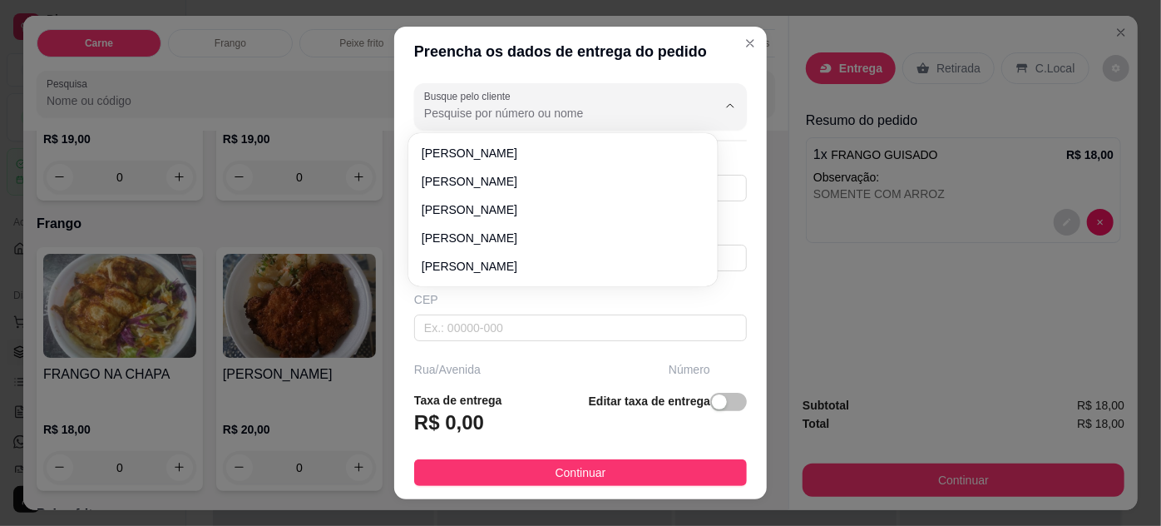
click at [544, 121] on input "Busque pelo cliente" at bounding box center [557, 113] width 266 height 17
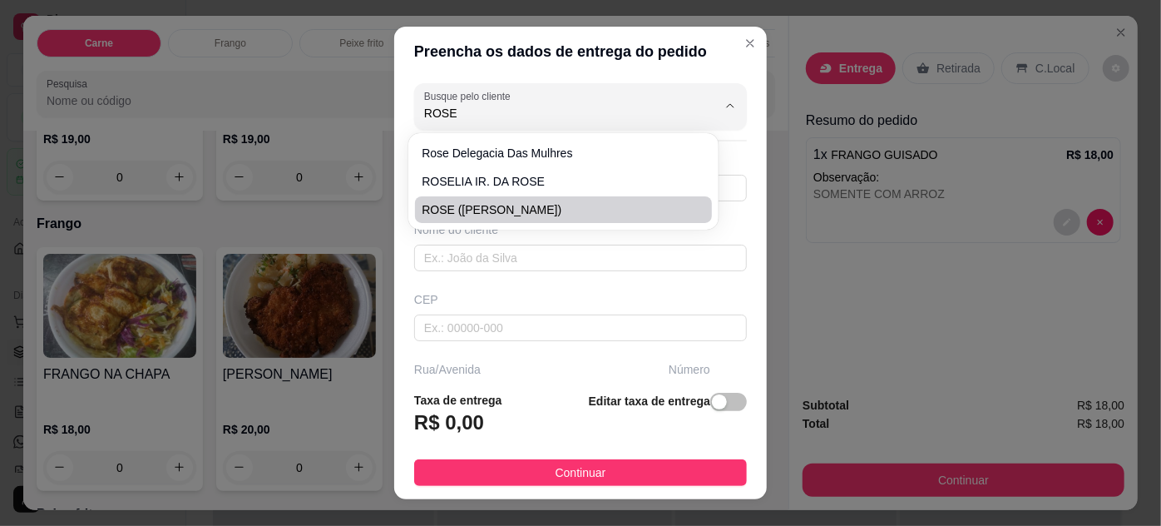
click at [508, 208] on span "ROSE ([PERSON_NAME])" at bounding box center [555, 209] width 266 height 17
type input "ROSE ([PERSON_NAME])"
type input "91988612289"
type input "ROSE ([PERSON_NAME])"
type input "66113055"
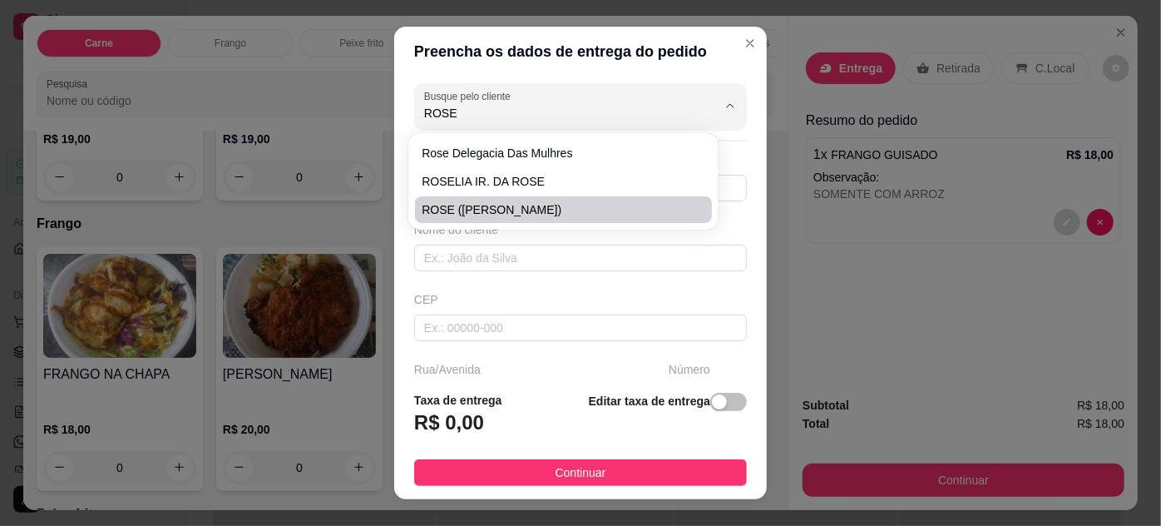
type input "TRAVESSA [PERSON_NAME]"
type input "66"
type input "ENTRE: [PERSON_NAME] E PROFESSOR [PERSON_NAME]"
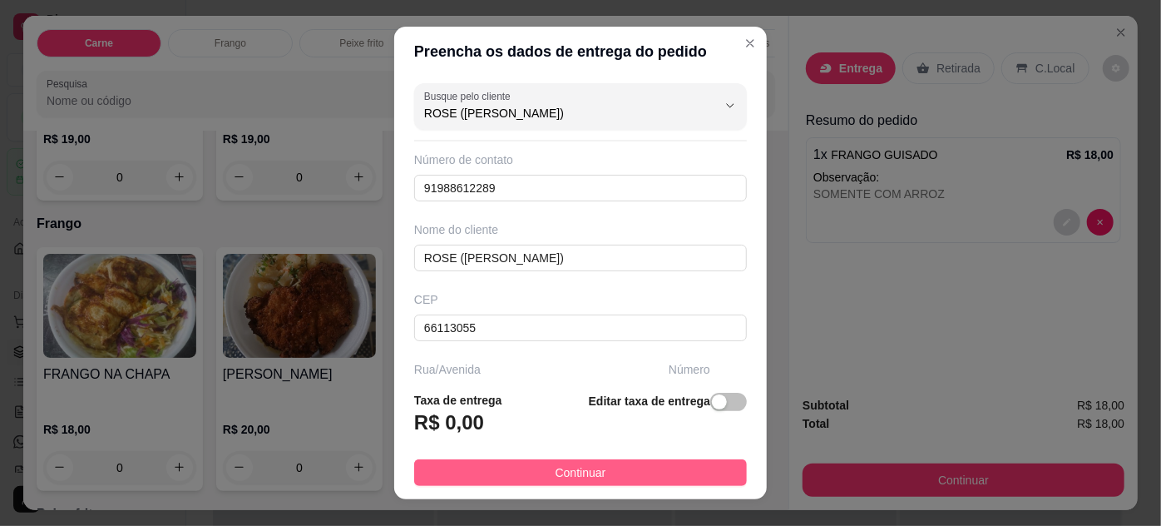
type input "ROSE ([PERSON_NAME])"
click at [576, 474] on span "Continuar" at bounding box center [581, 472] width 51 height 18
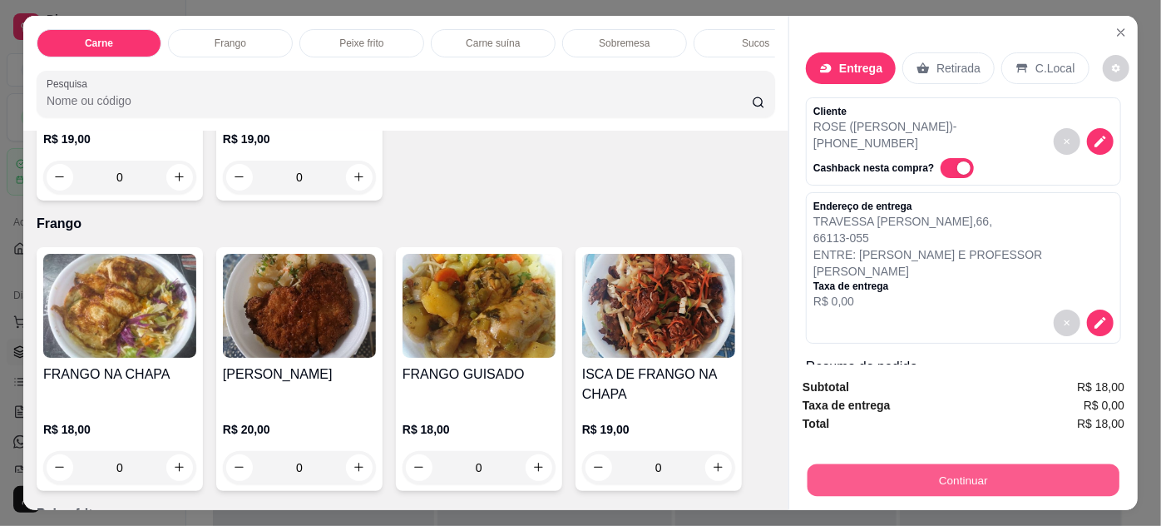
click at [862, 482] on button "Continuar" at bounding box center [964, 480] width 312 height 32
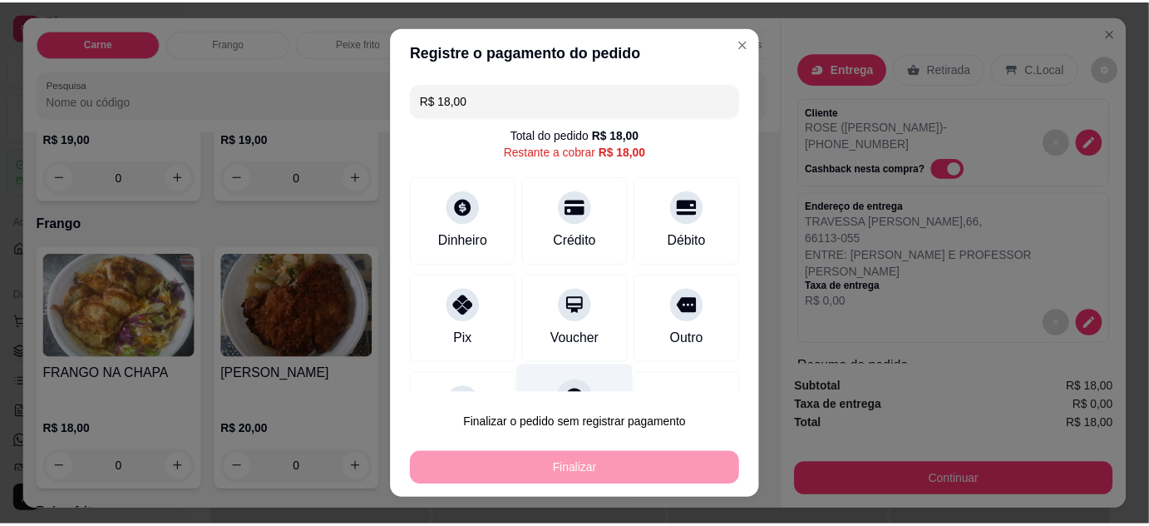
scroll to position [72, 0]
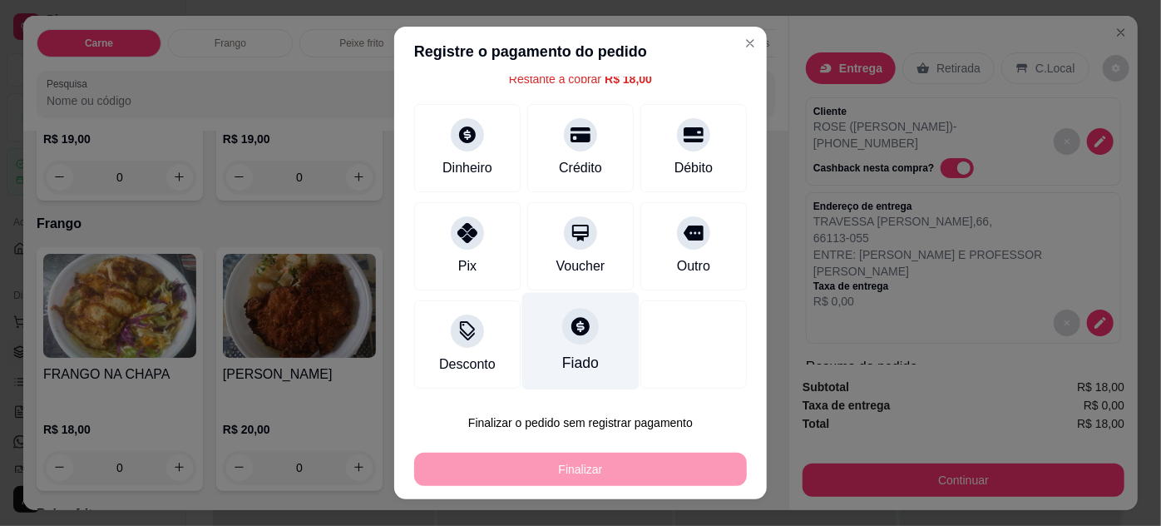
click at [561, 347] on div "Fiado" at bounding box center [580, 340] width 117 height 97
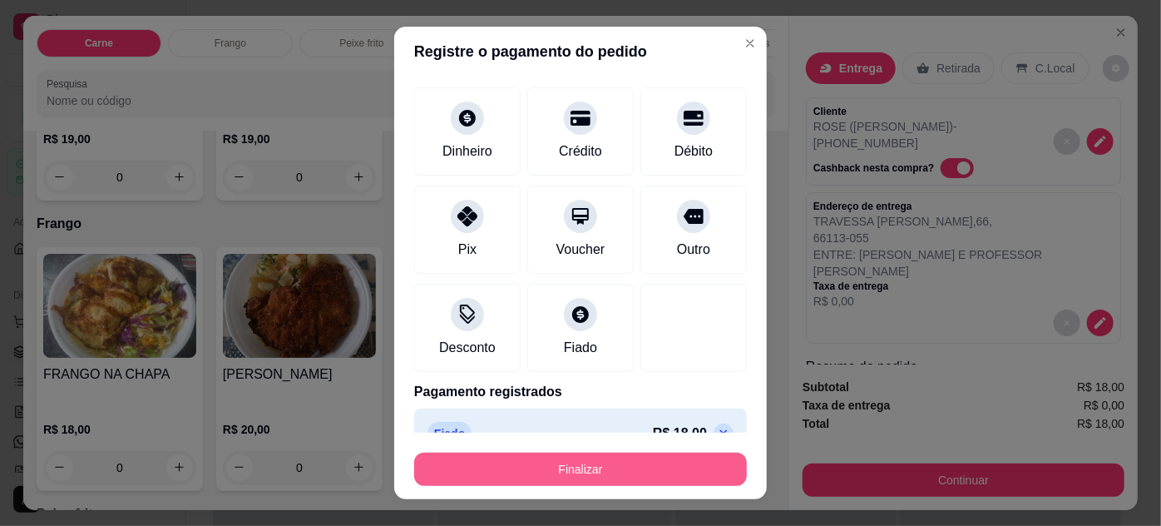
click at [627, 466] on button "Finalizar" at bounding box center [580, 468] width 333 height 33
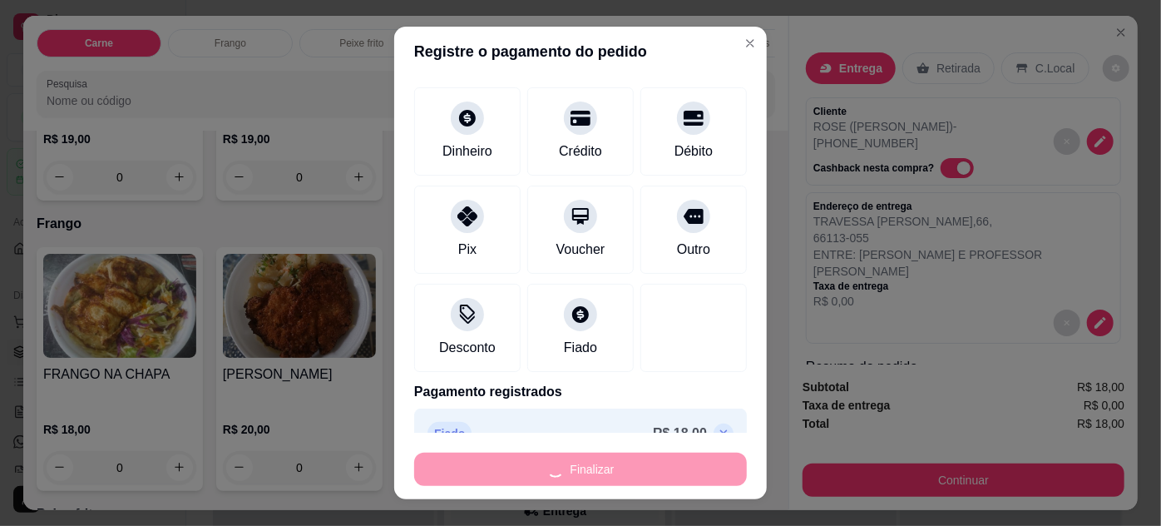
type input "-R$ 18,00"
